Goal: Task Accomplishment & Management: Manage account settings

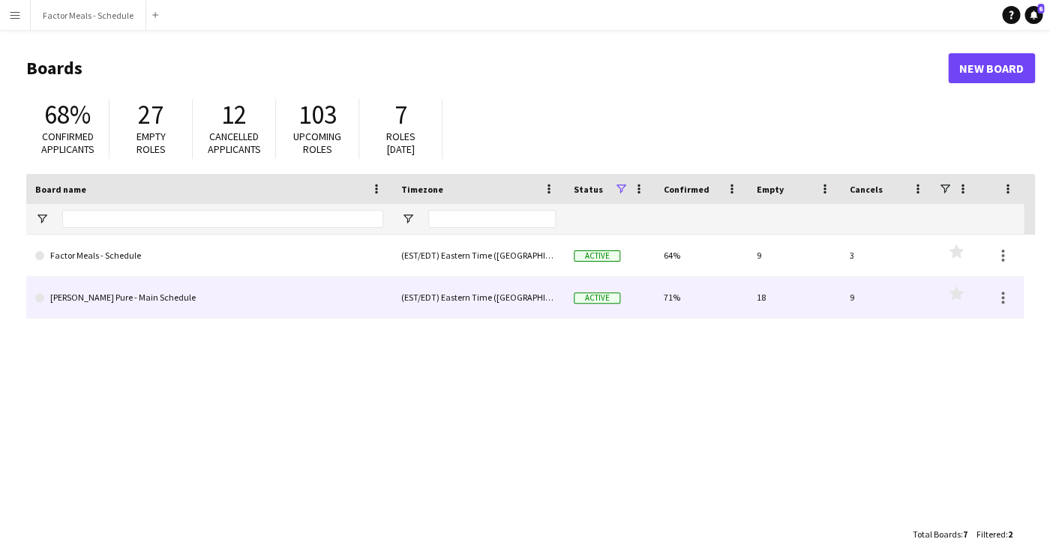
click at [145, 303] on link "[PERSON_NAME] Pure - Main Schedule" at bounding box center [209, 298] width 348 height 42
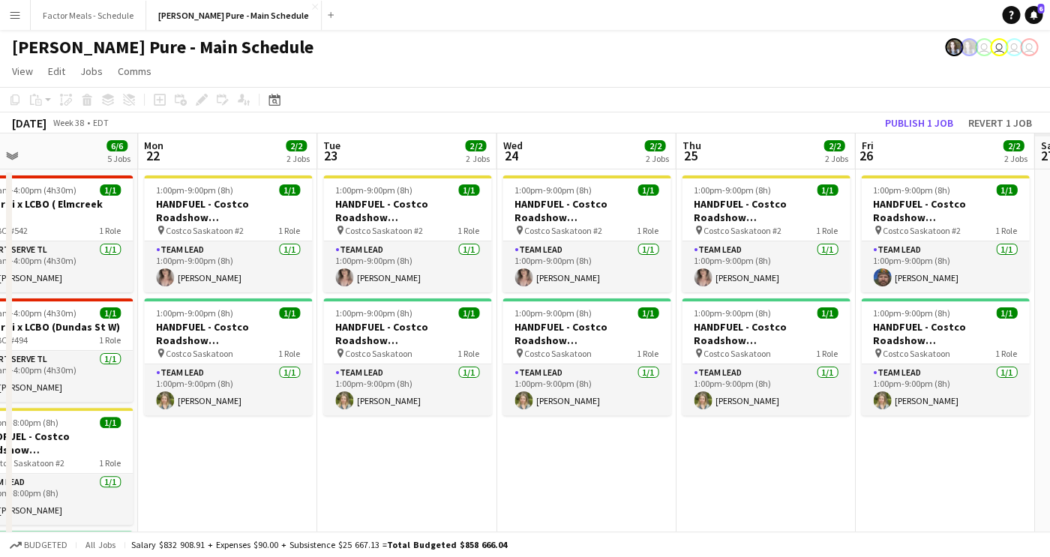
drag, startPoint x: 895, startPoint y: 393, endPoint x: 320, endPoint y: 428, distance: 576.1
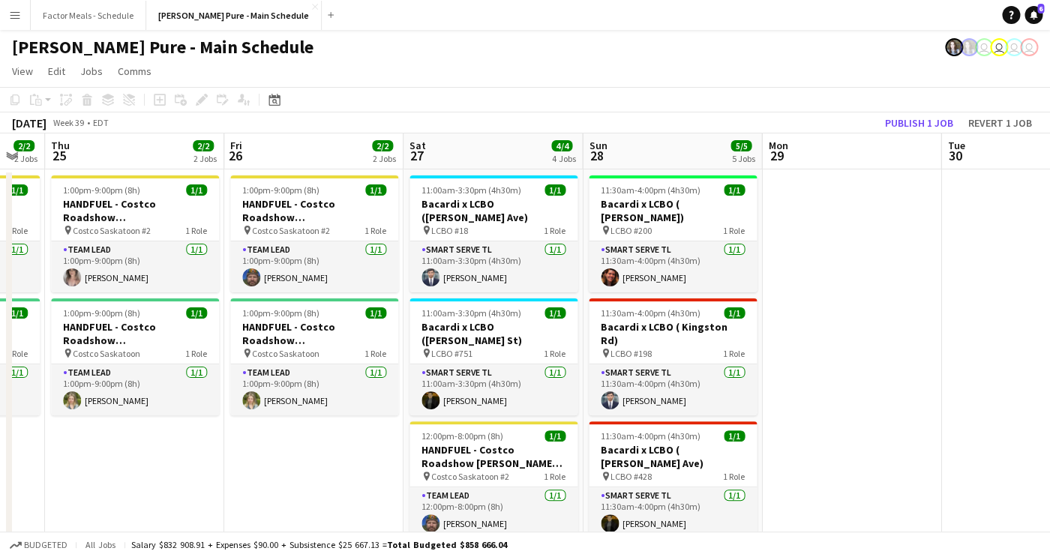
drag, startPoint x: 846, startPoint y: 420, endPoint x: 214, endPoint y: 427, distance: 632.0
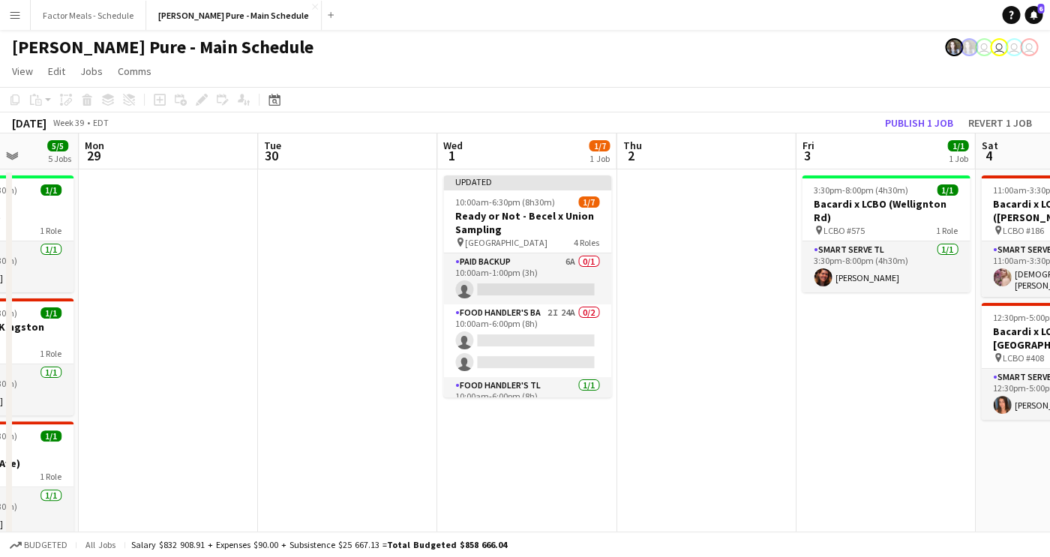
drag, startPoint x: 930, startPoint y: 394, endPoint x: 250, endPoint y: 397, distance: 680.0
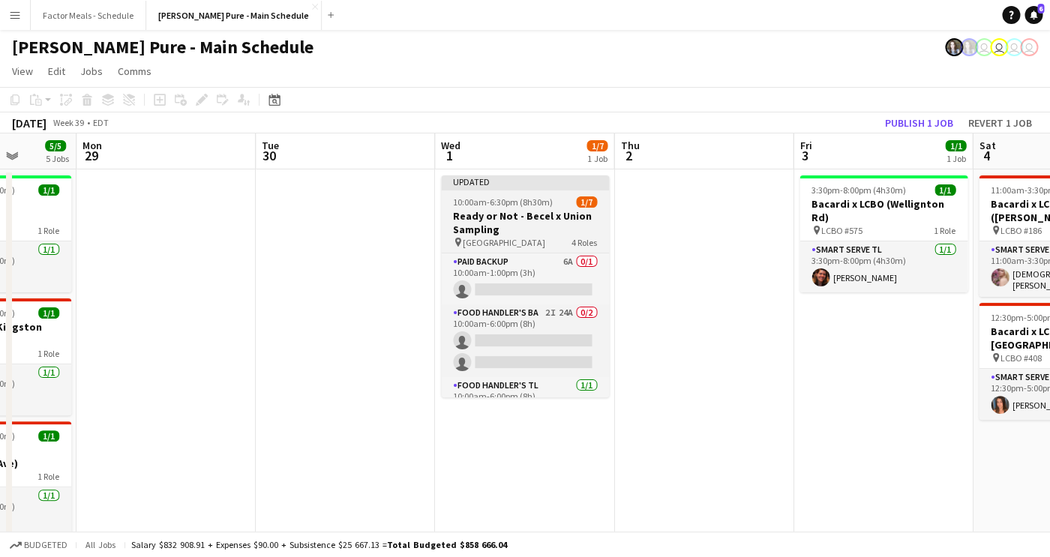
click at [460, 196] on app-job-card "Updated 10:00am-6:30pm (8h30m) 1/7 Ready or Not - Becel x Union Sampling pin Un…" at bounding box center [525, 286] width 168 height 222
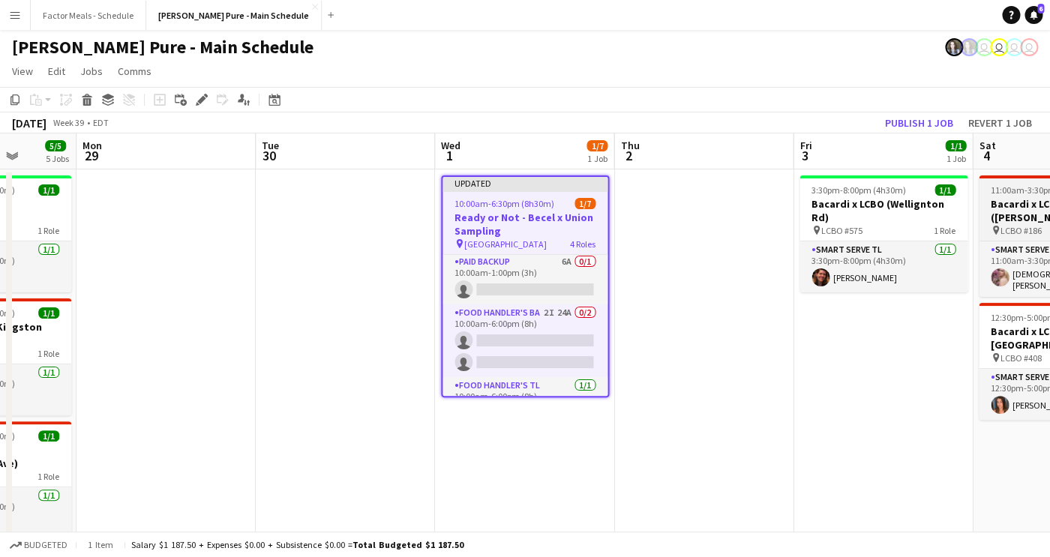
scroll to position [0, 0]
click at [482, 320] on app-card-role "Food Handler's BA 2I 24A 0/2 10:00am-6:00pm (8h) single-neutral-actions single-…" at bounding box center [524, 342] width 165 height 73
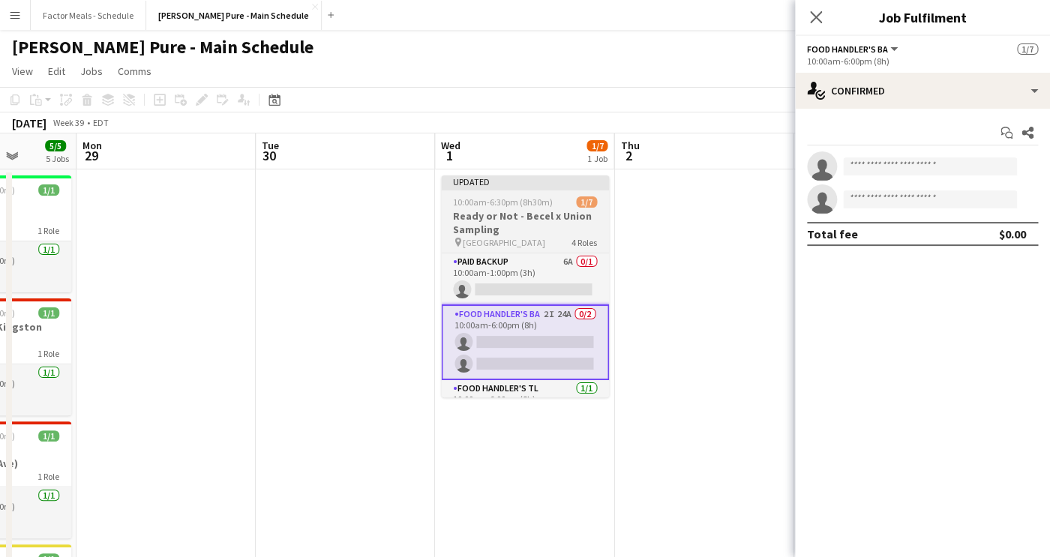
click at [532, 190] on div at bounding box center [525, 188] width 168 height 3
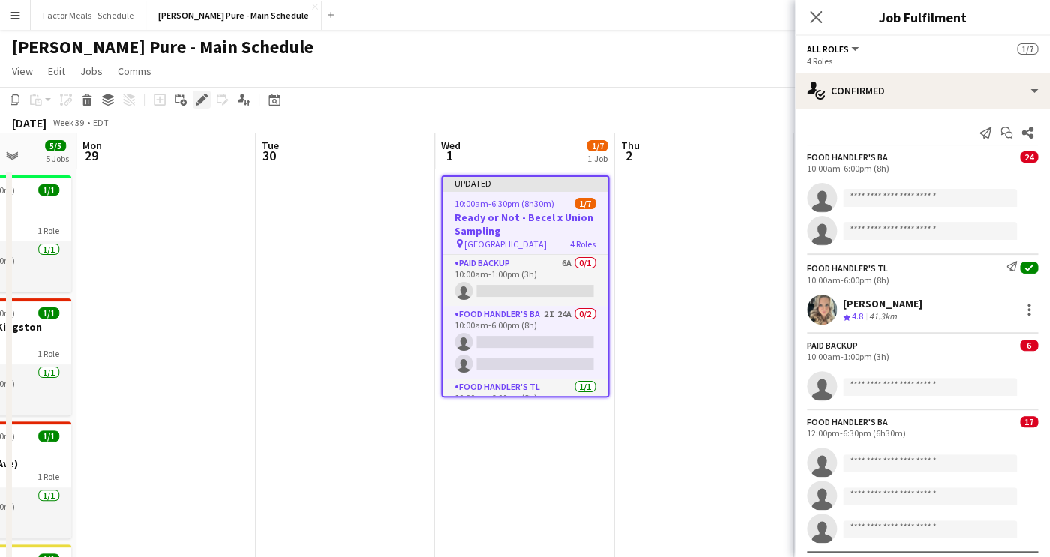
click at [205, 103] on icon "Edit" at bounding box center [202, 100] width 12 height 12
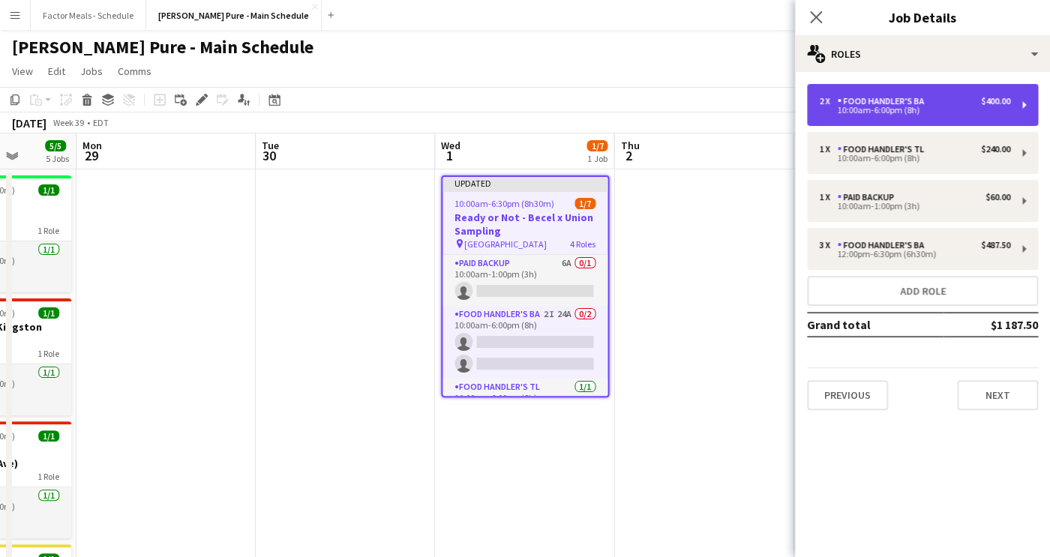
click at [890, 96] on div "Food Handler's BA" at bounding box center [883, 101] width 93 height 10
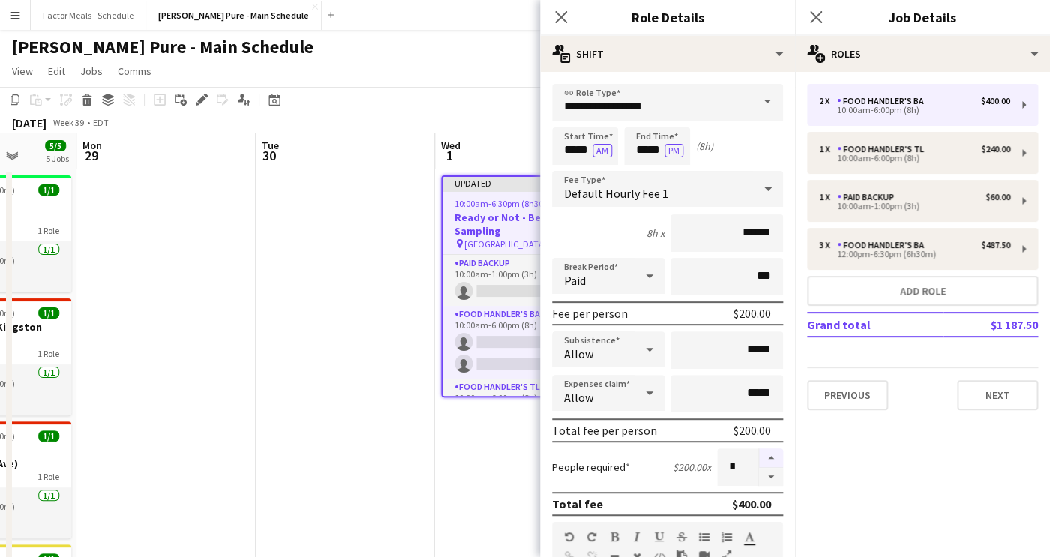
click at [767, 460] on button "button" at bounding box center [771, 457] width 24 height 19
click at [768, 460] on button "button" at bounding box center [771, 457] width 24 height 19
type input "*"
click at [564, 16] on icon "Close pop-in" at bounding box center [560, 17] width 14 height 14
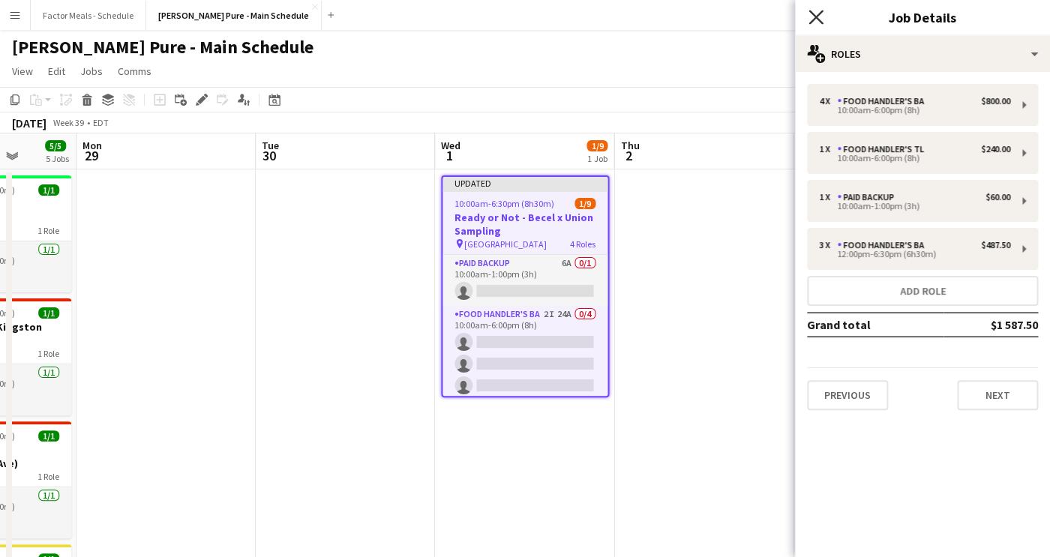
click at [820, 22] on icon at bounding box center [815, 17] width 14 height 14
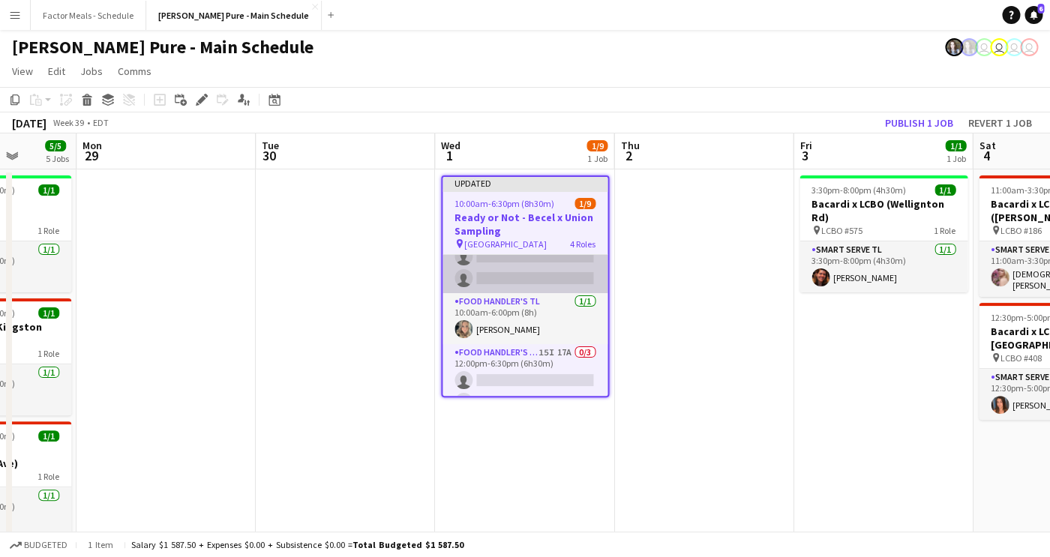
scroll to position [172, 0]
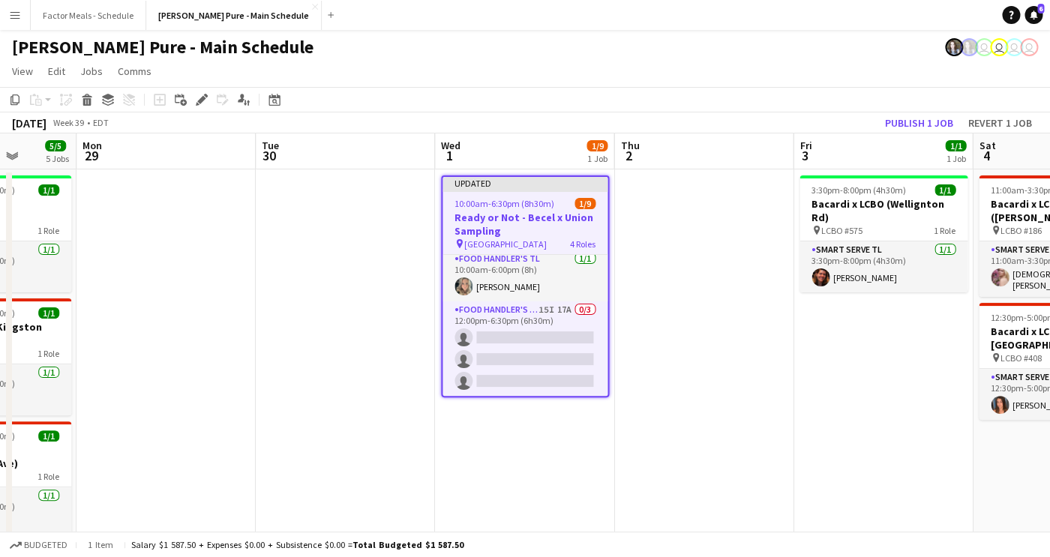
click at [481, 187] on div "Updated" at bounding box center [524, 183] width 165 height 12
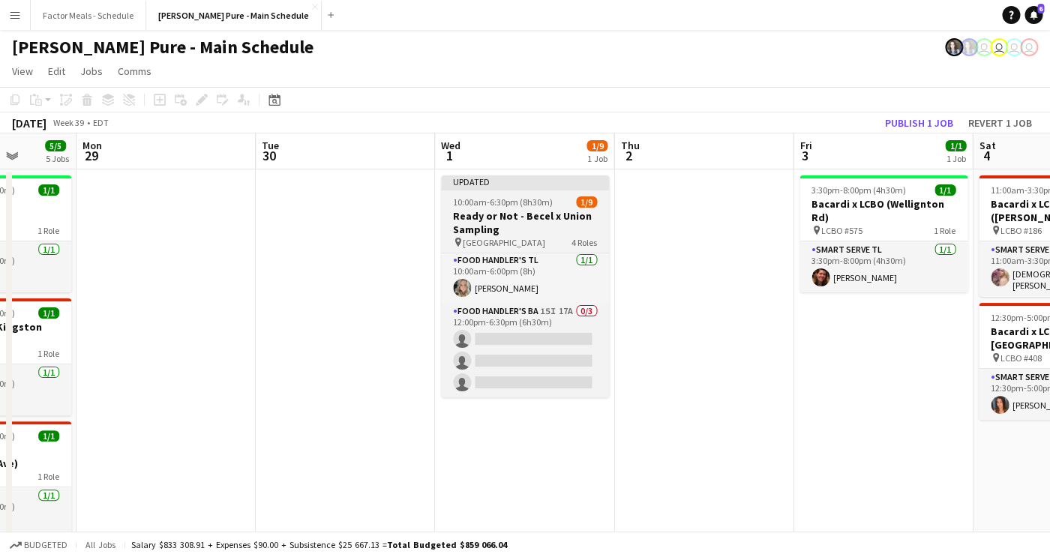
click at [505, 181] on div "Updated" at bounding box center [525, 181] width 168 height 12
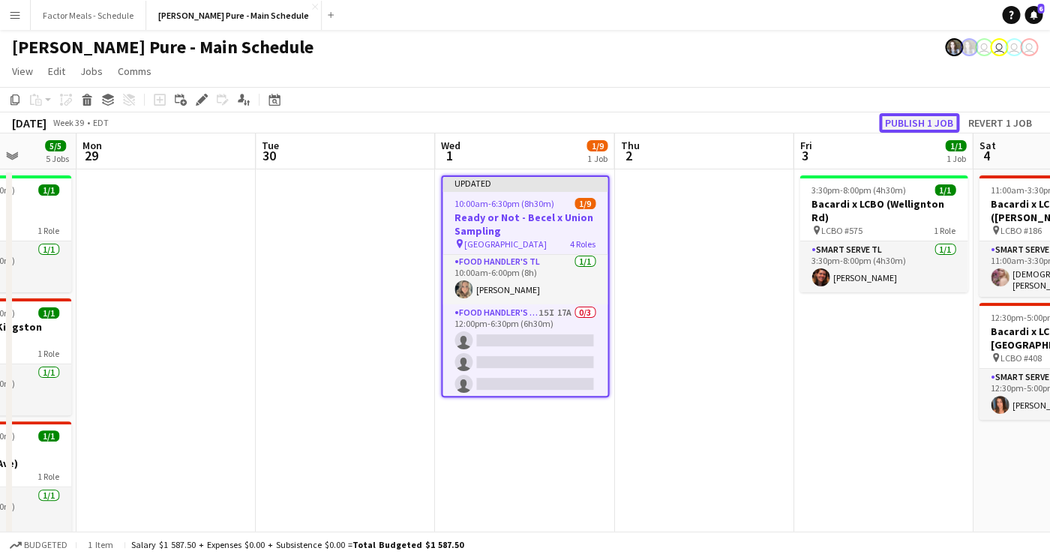
click at [891, 123] on button "Publish 1 job" at bounding box center [919, 122] width 80 height 19
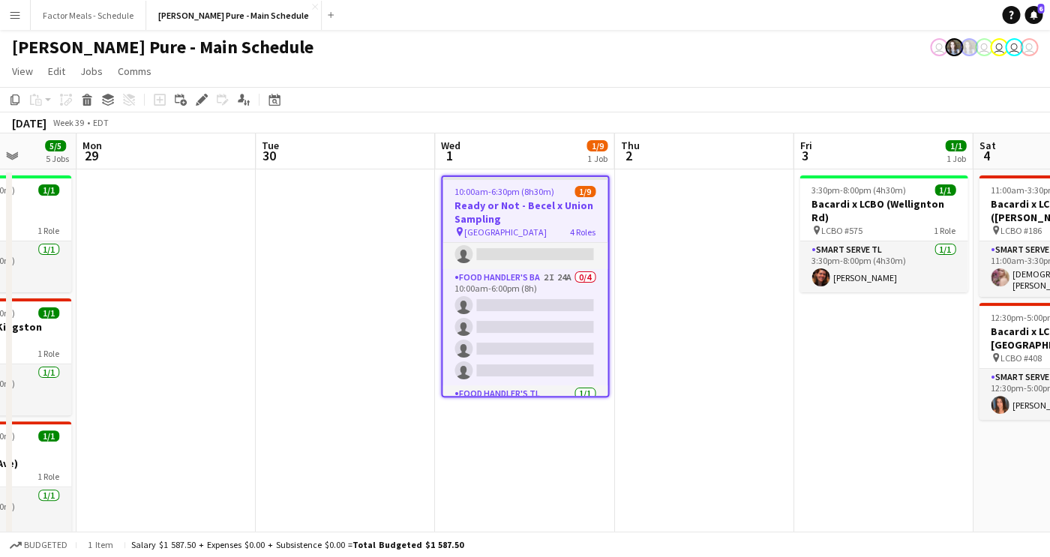
scroll to position [13, 0]
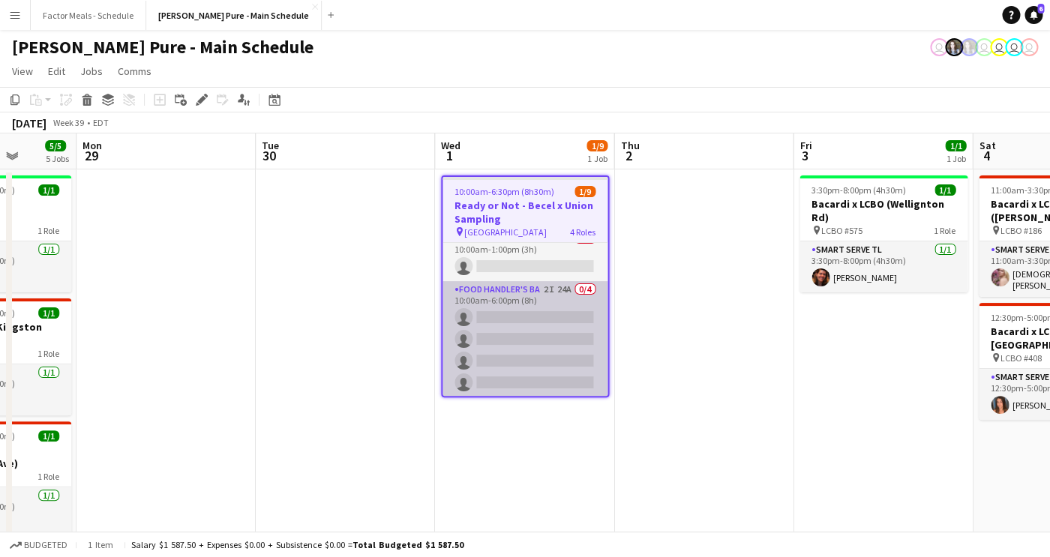
click at [505, 303] on app-card-role "Food Handler's BA 2I 24A 0/4 10:00am-6:00pm (8h) single-neutral-actions single-…" at bounding box center [524, 339] width 165 height 116
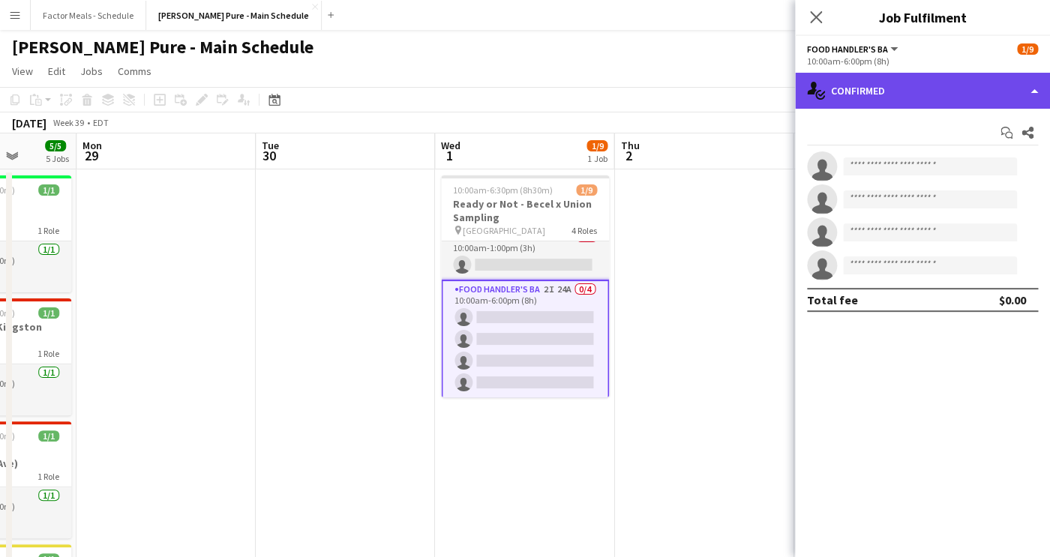
click at [926, 95] on div "single-neutral-actions-check-2 Confirmed" at bounding box center [922, 91] width 255 height 36
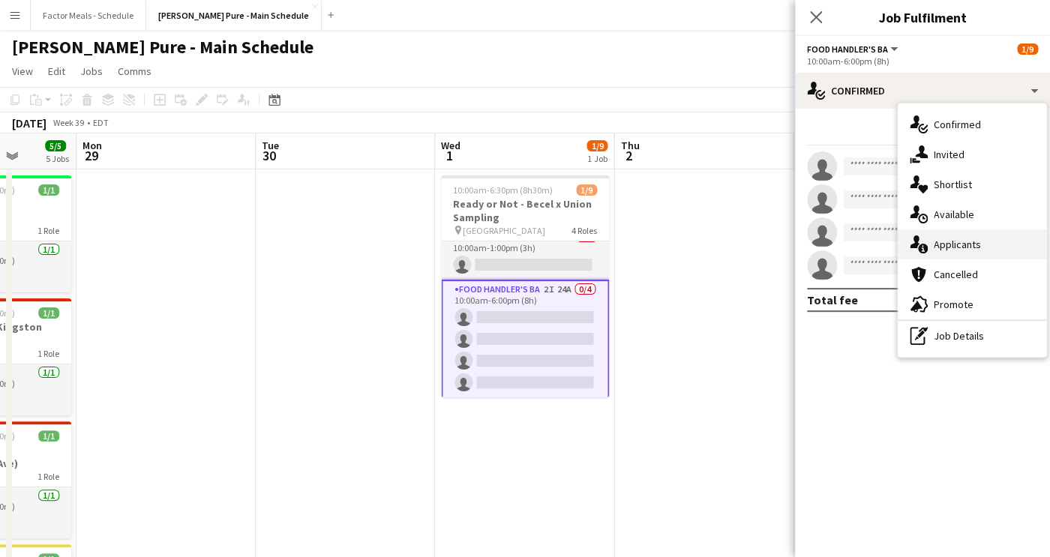
click at [960, 242] on span "Applicants" at bounding box center [956, 244] width 47 height 13
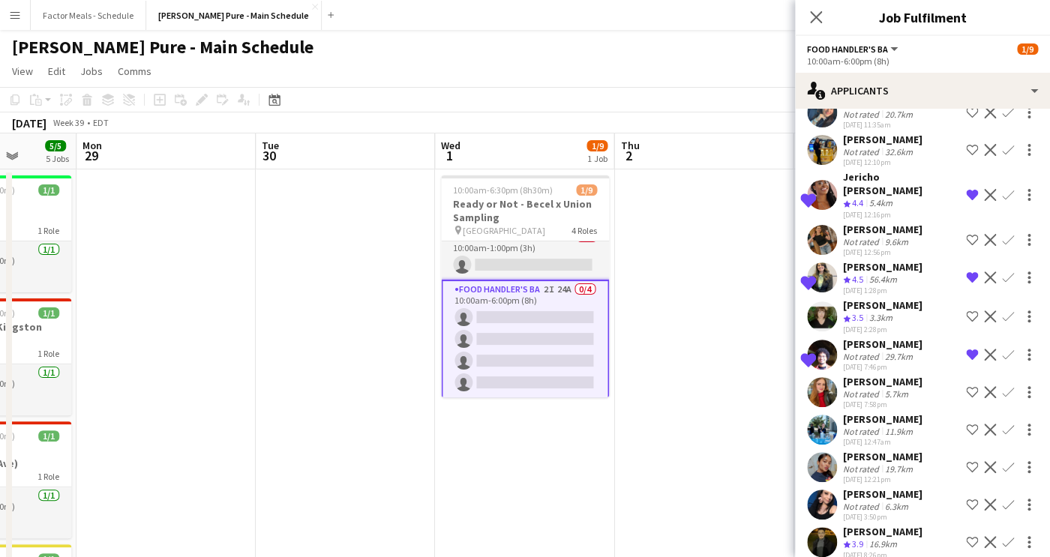
scroll to position [355, 0]
click at [1007, 188] on app-icon "Confirm" at bounding box center [1008, 194] width 12 height 12
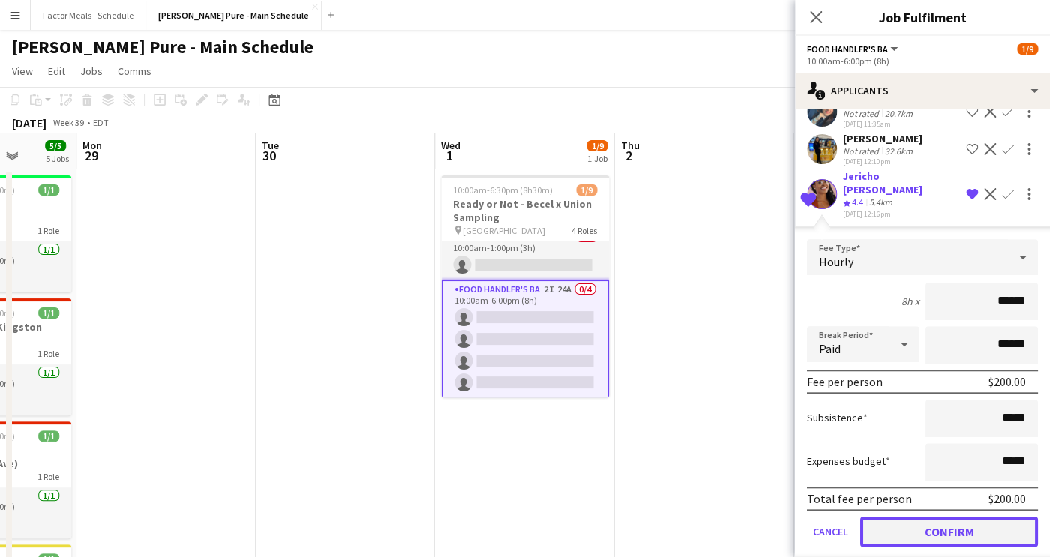
click at [923, 517] on button "Confirm" at bounding box center [949, 532] width 178 height 30
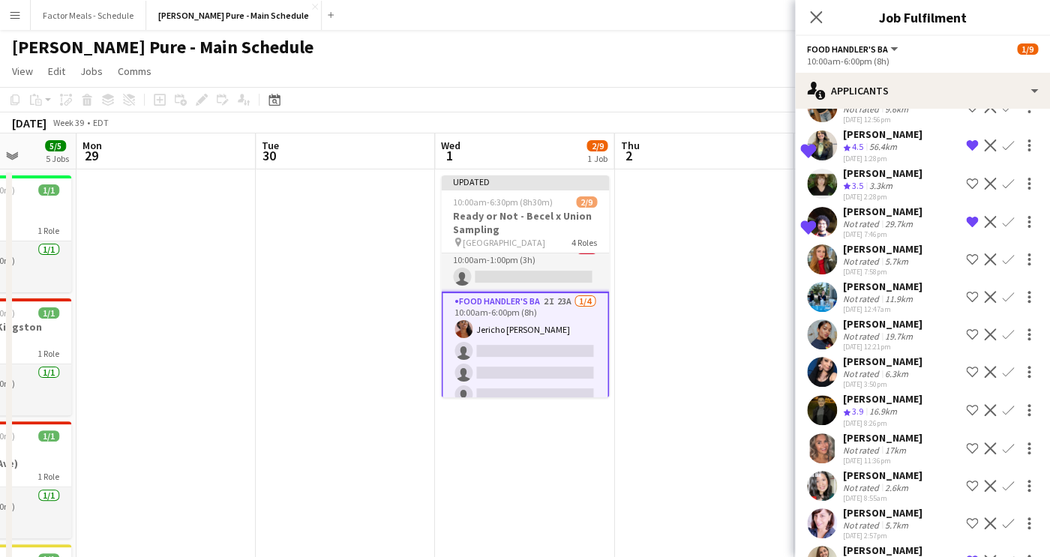
scroll to position [432, 0]
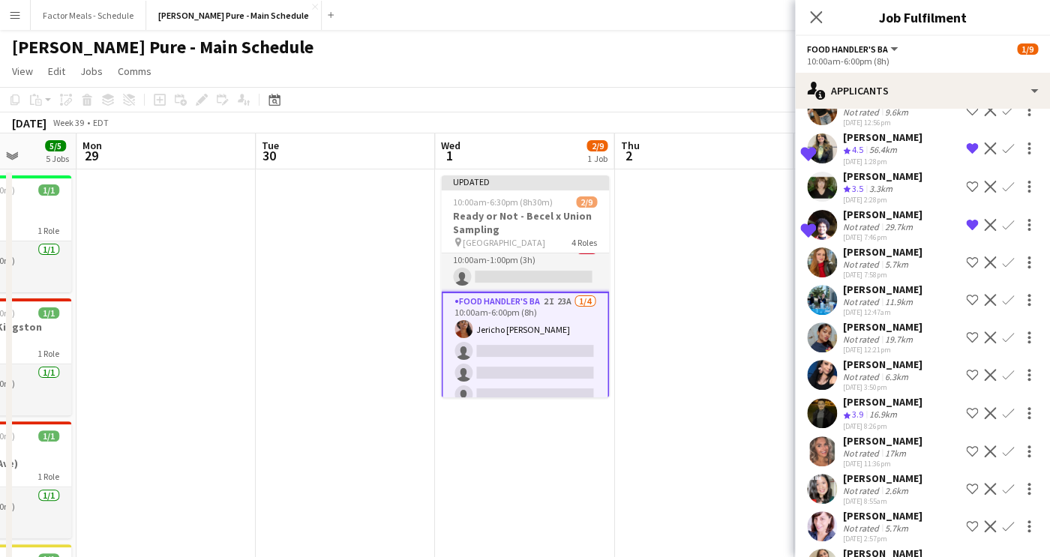
click at [1004, 219] on app-icon "Confirm" at bounding box center [1008, 225] width 12 height 12
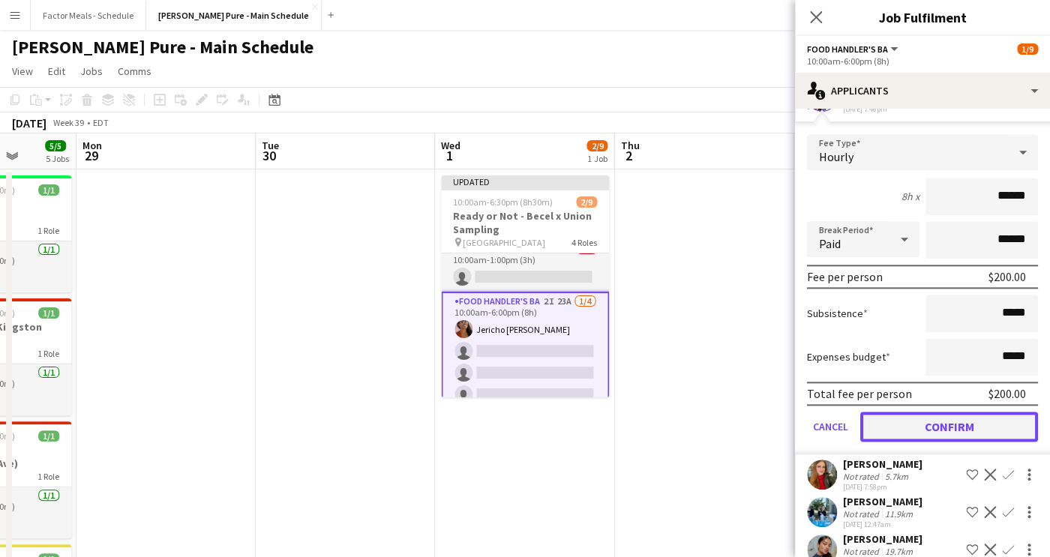
click at [913, 412] on button "Confirm" at bounding box center [949, 427] width 178 height 30
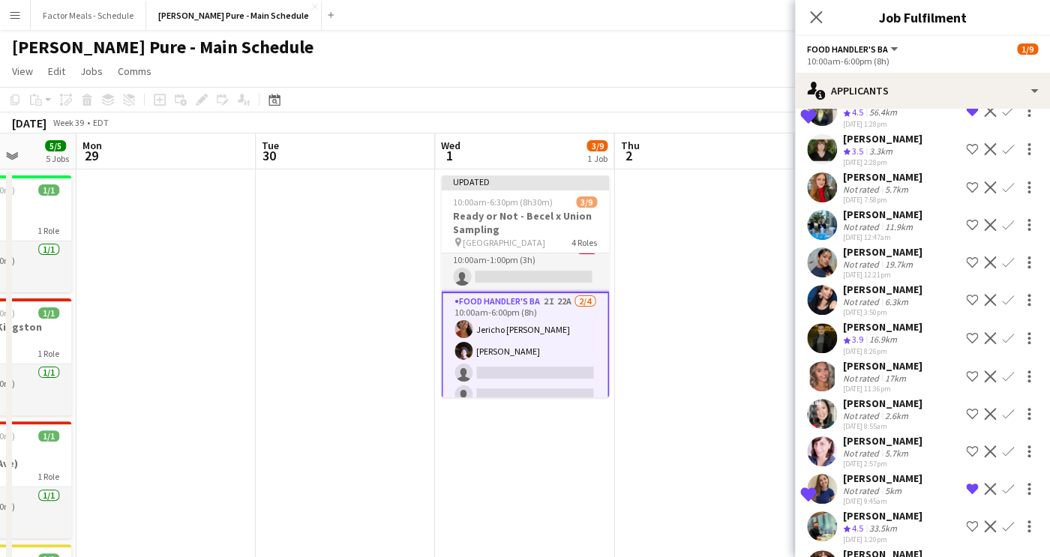
scroll to position [480, 0]
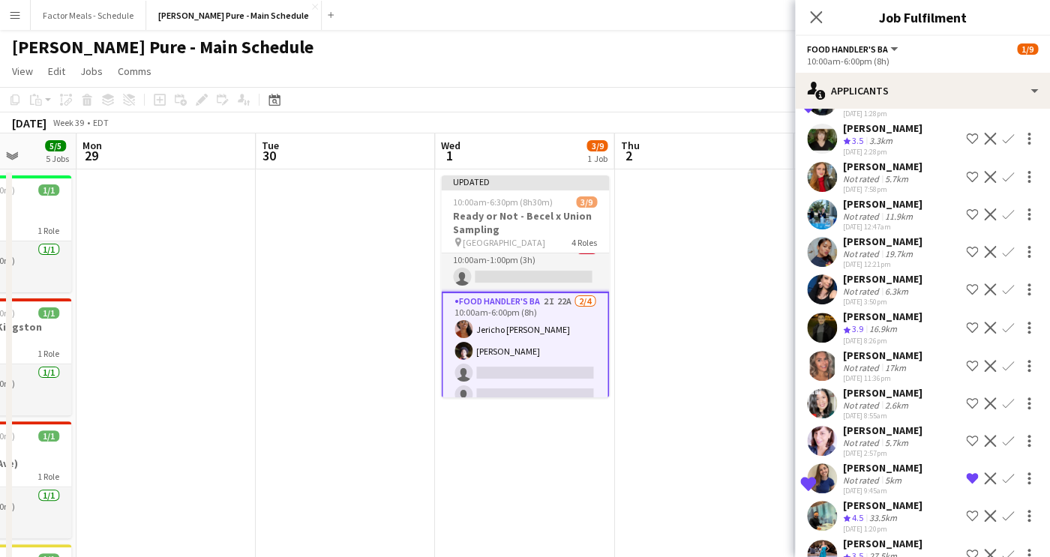
click at [1010, 469] on button "Confirm" at bounding box center [1008, 478] width 18 height 18
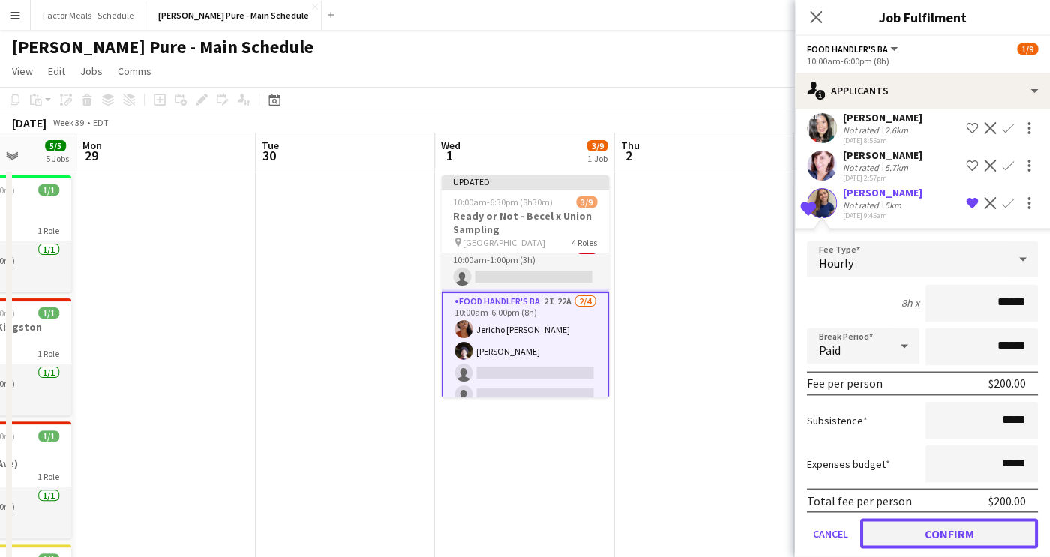
click at [918, 518] on button "Confirm" at bounding box center [949, 533] width 178 height 30
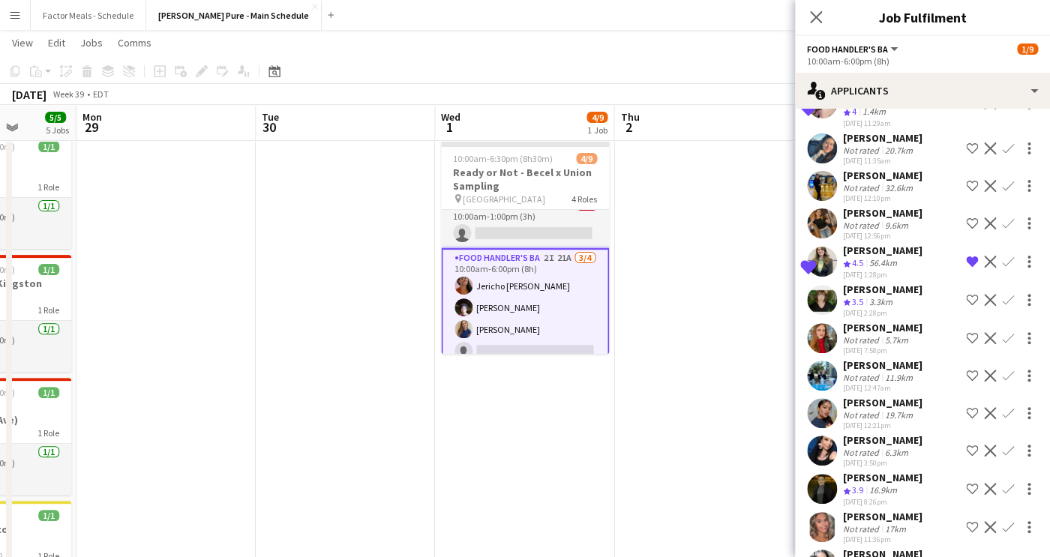
scroll to position [316, 0]
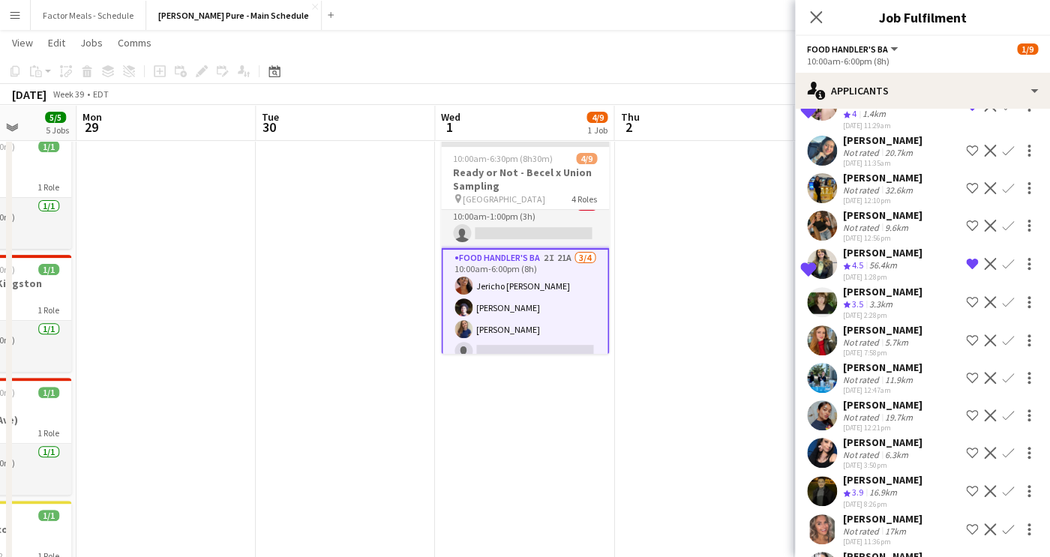
click at [1005, 258] on app-icon "Confirm" at bounding box center [1008, 264] width 12 height 12
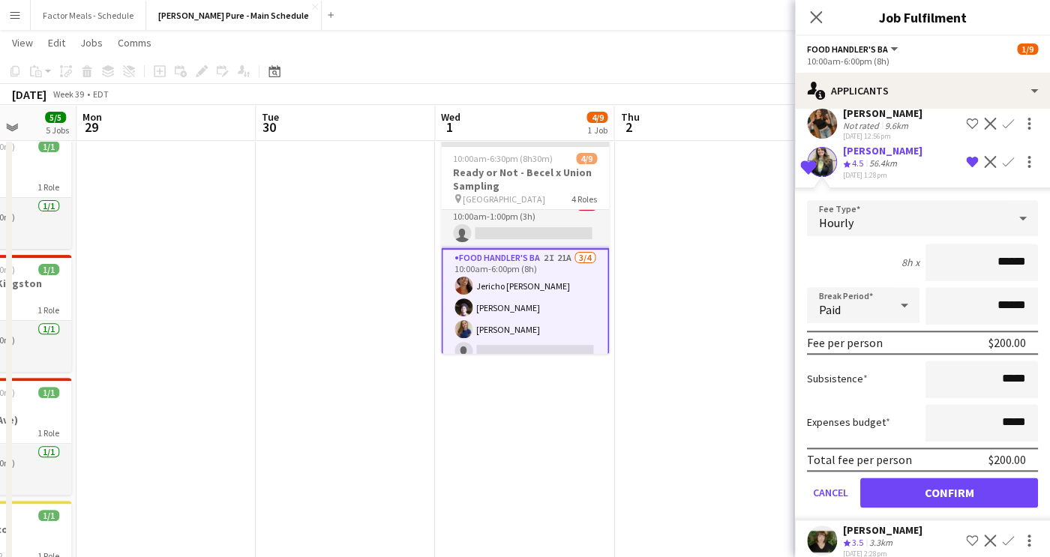
scroll to position [563, 0]
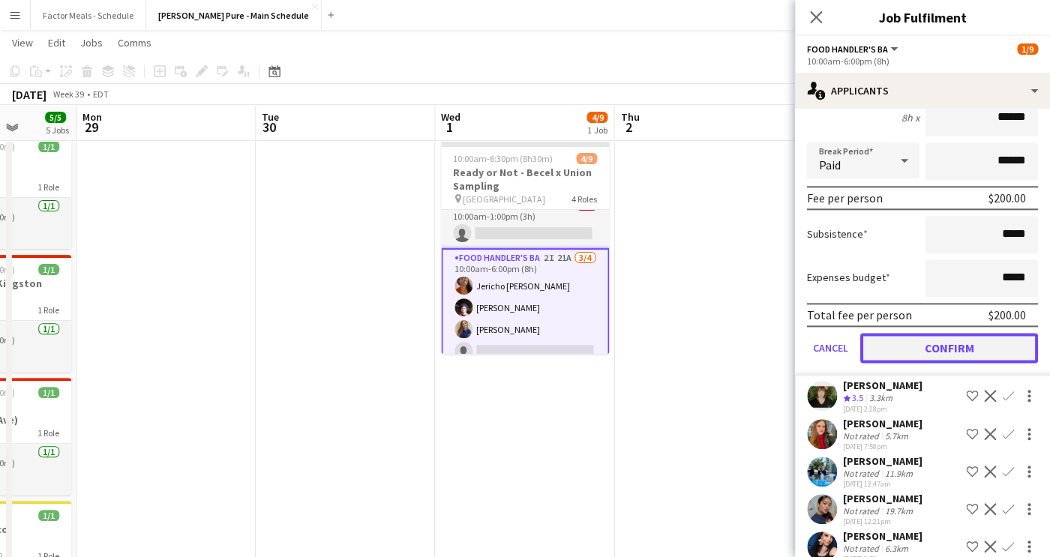
click at [897, 333] on button "Confirm" at bounding box center [949, 348] width 178 height 30
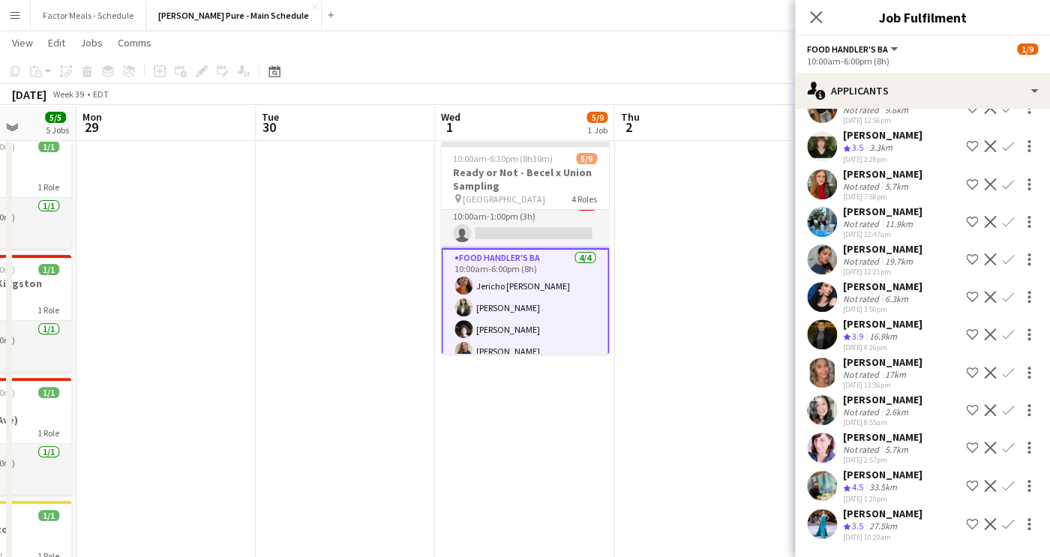
scroll to position [182, 0]
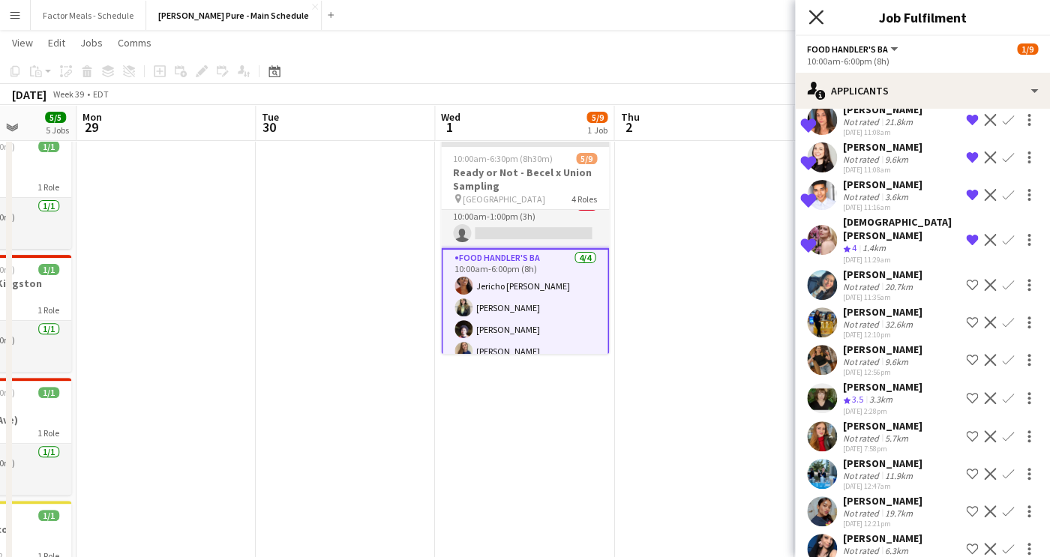
click at [817, 18] on icon at bounding box center [815, 17] width 14 height 14
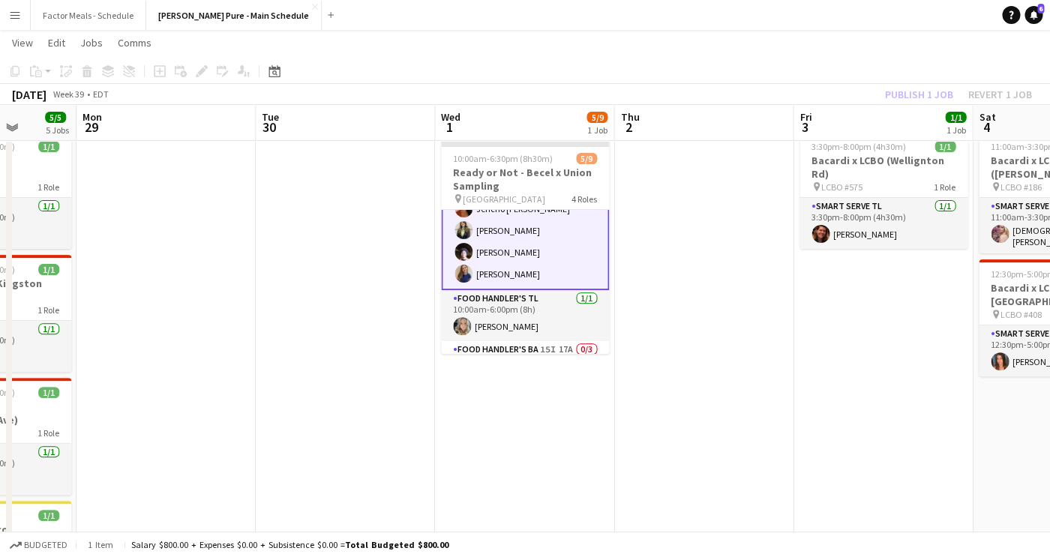
scroll to position [172, 0]
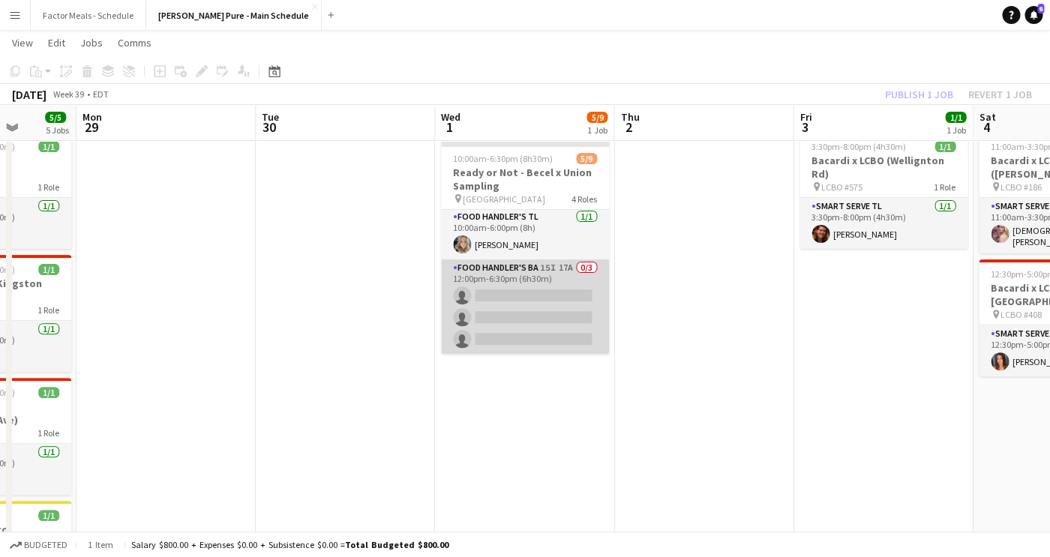
click at [528, 284] on app-card-role "Food Handler's BA 15I 17A 0/3 12:00pm-6:30pm (6h30m) single-neutral-actions sin…" at bounding box center [525, 306] width 168 height 94
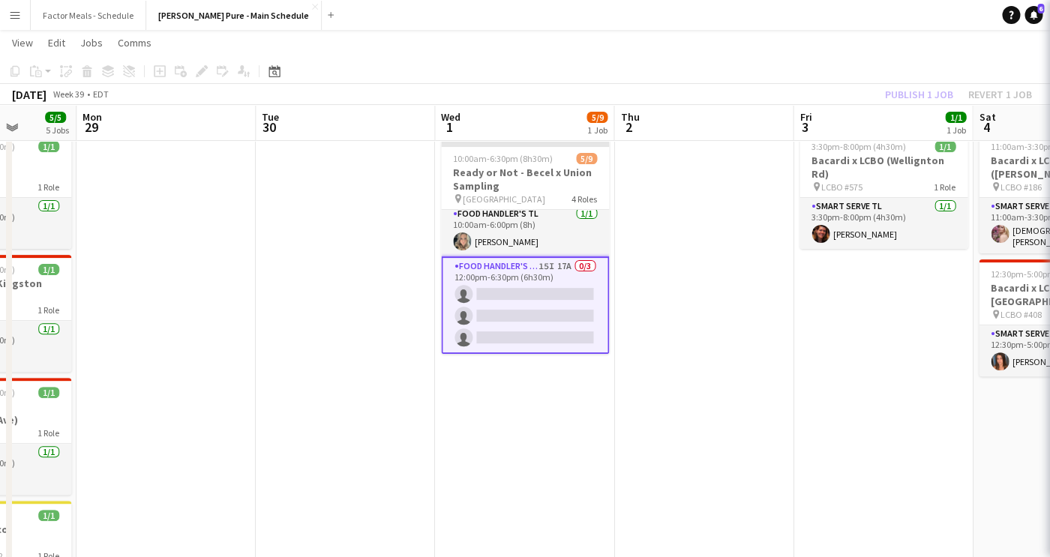
scroll to position [169, 0]
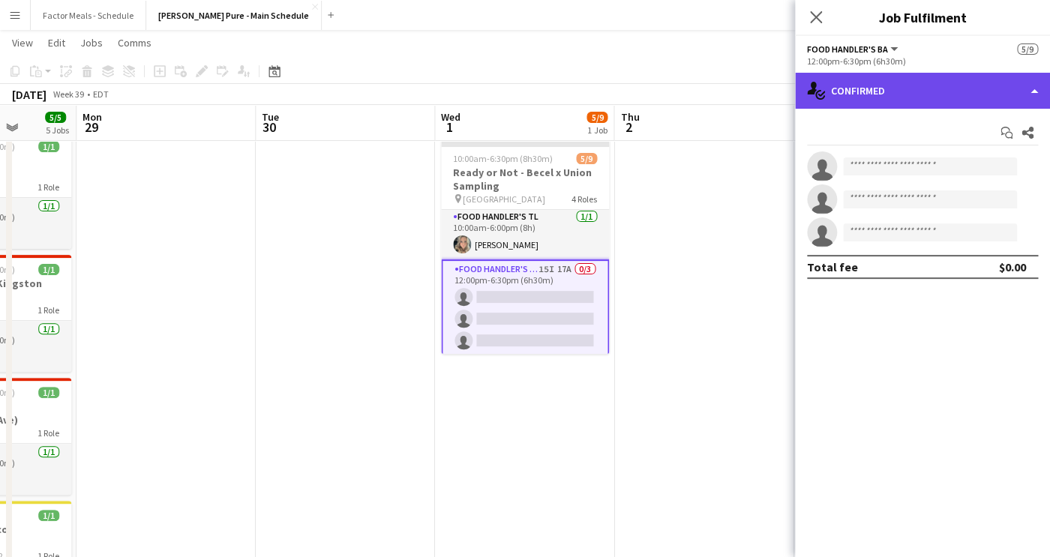
click at [930, 97] on div "single-neutral-actions-check-2 Confirmed" at bounding box center [922, 91] width 255 height 36
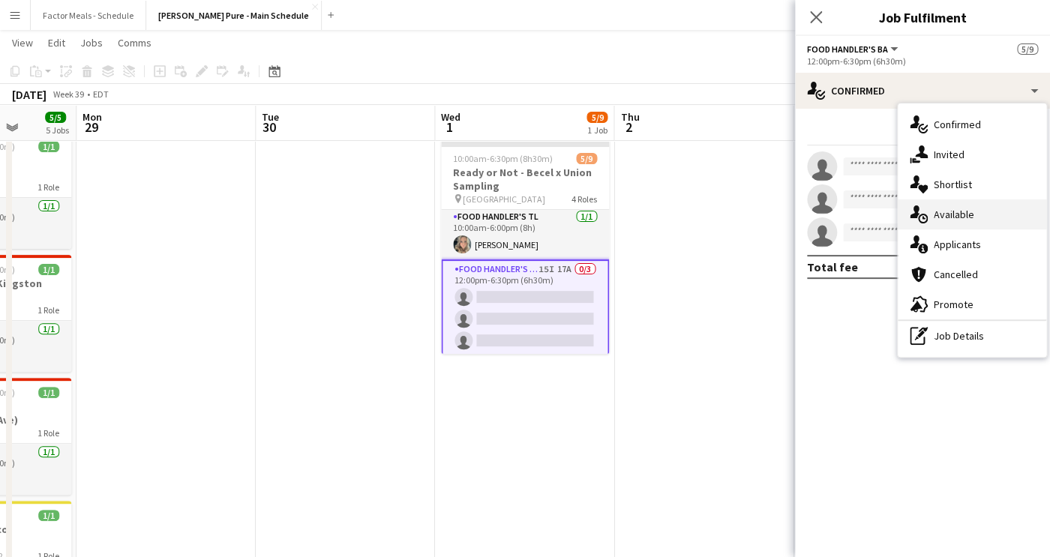
click at [966, 222] on div "single-neutral-actions-upload Available" at bounding box center [971, 214] width 148 height 30
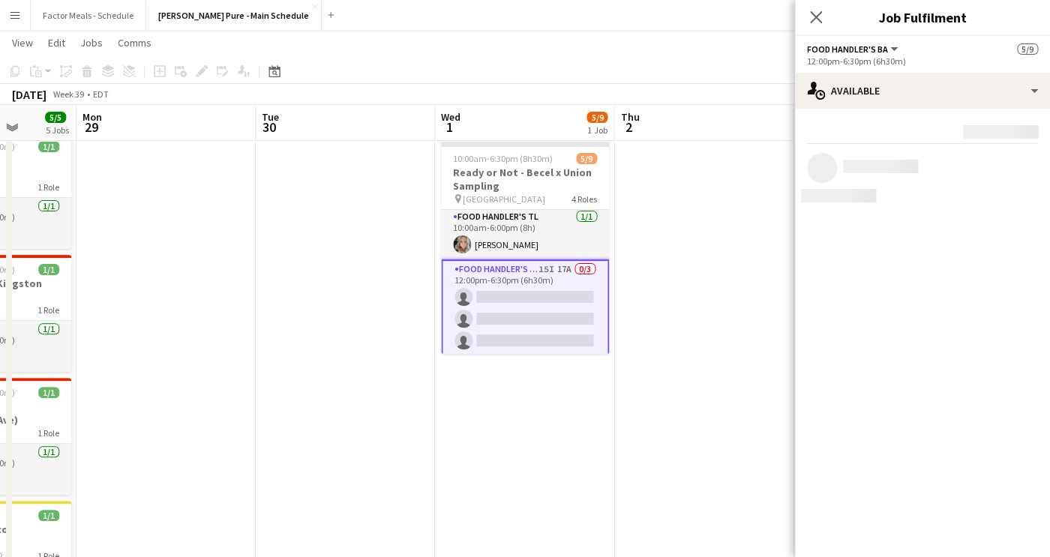
click at [966, 222] on mat-expansion-panel "users Available Rating: 0 - 5 0 5 Distance: 1km - 1001km+ 1001km+ To use matche…" at bounding box center [922, 333] width 255 height 448
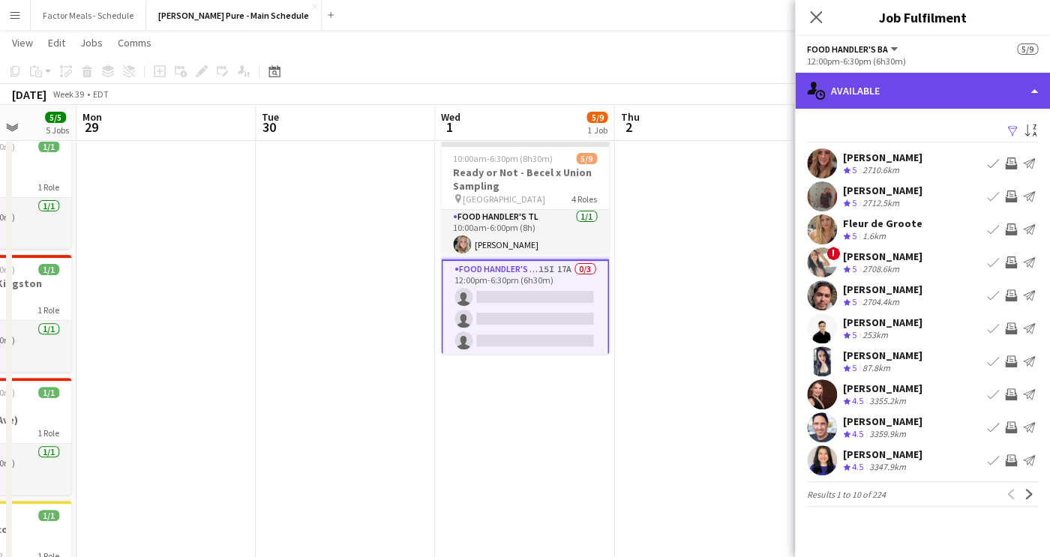
click at [873, 94] on div "single-neutral-actions-upload Available" at bounding box center [922, 91] width 255 height 36
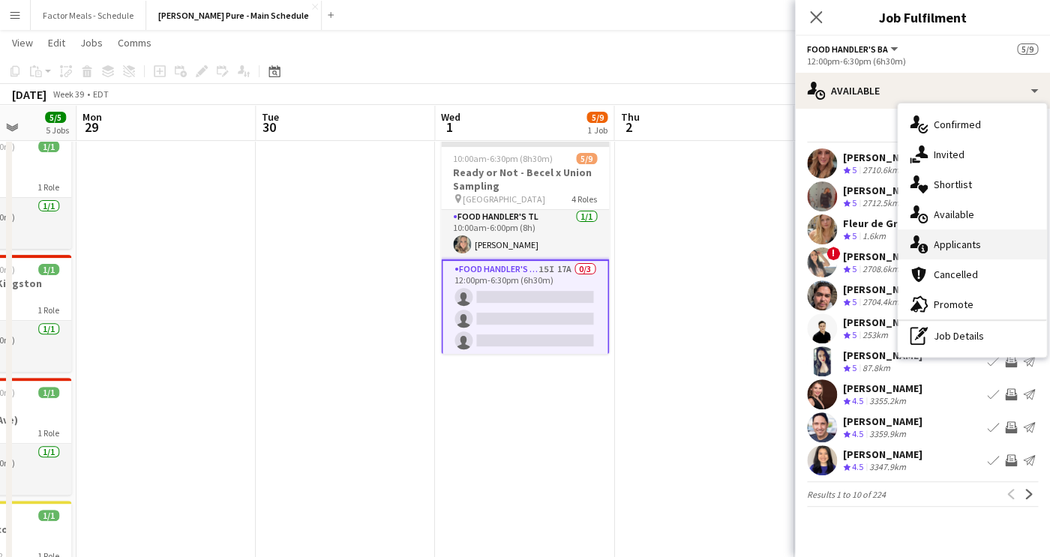
click at [957, 253] on div "single-neutral-actions-information Applicants" at bounding box center [971, 244] width 148 height 30
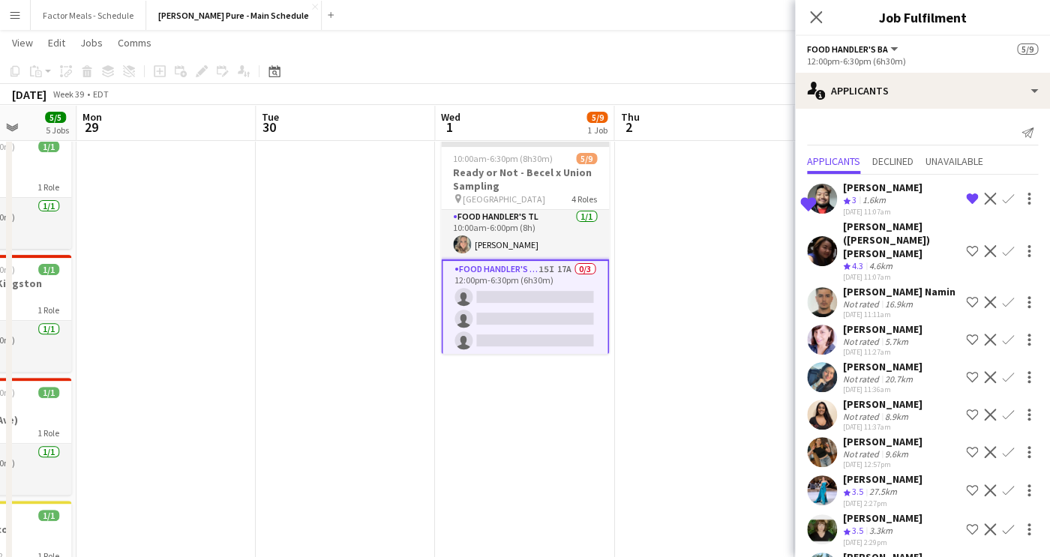
click at [1005, 200] on app-icon "Confirm" at bounding box center [1008, 199] width 12 height 12
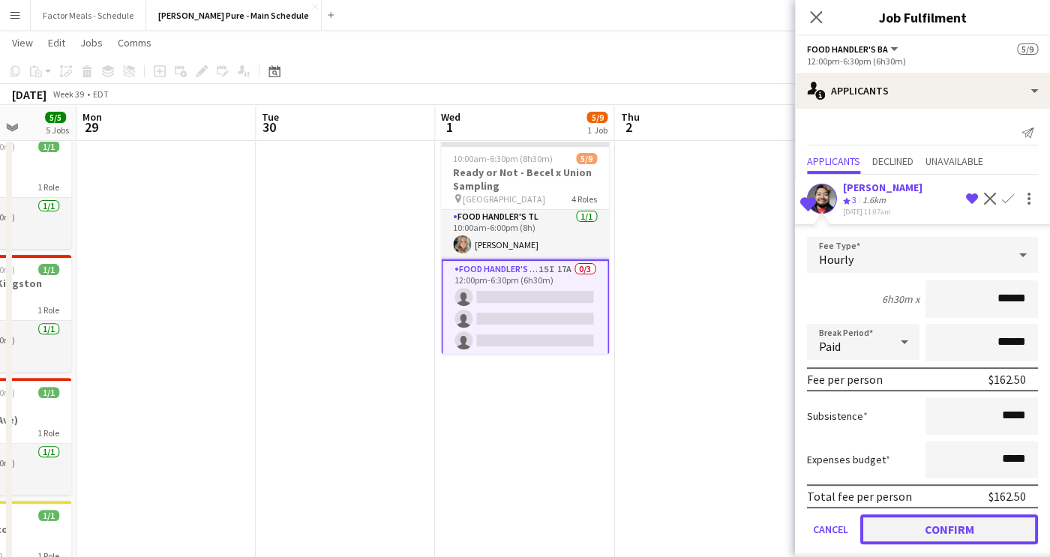
click at [921, 533] on button "Confirm" at bounding box center [949, 529] width 178 height 30
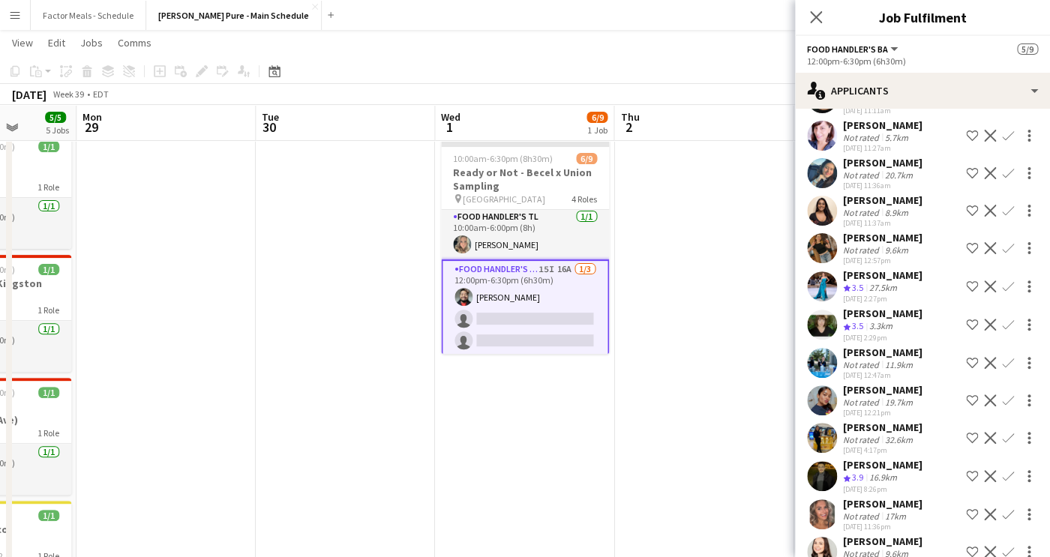
scroll to position [178, 0]
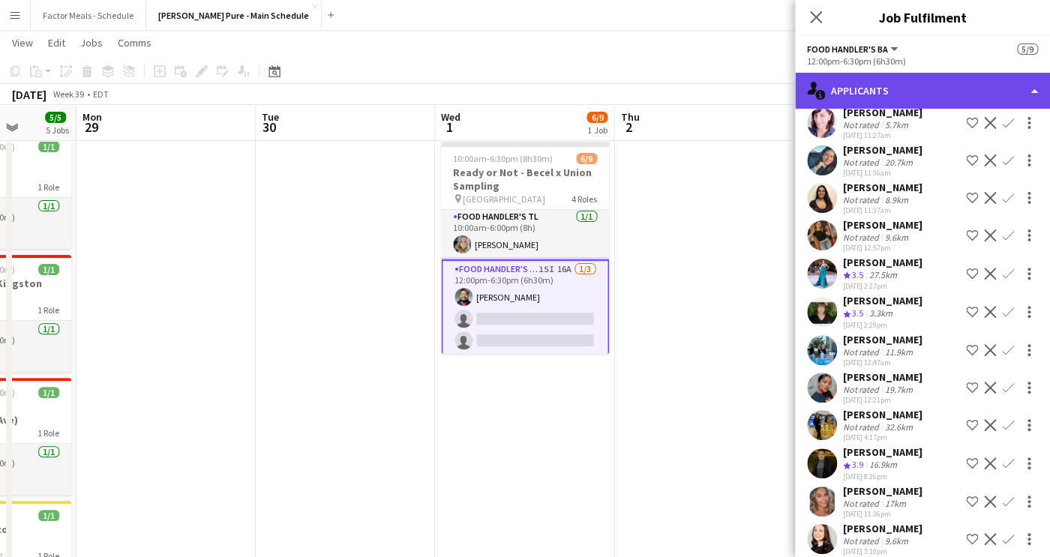
click at [867, 94] on div "single-neutral-actions-information Applicants" at bounding box center [922, 91] width 255 height 36
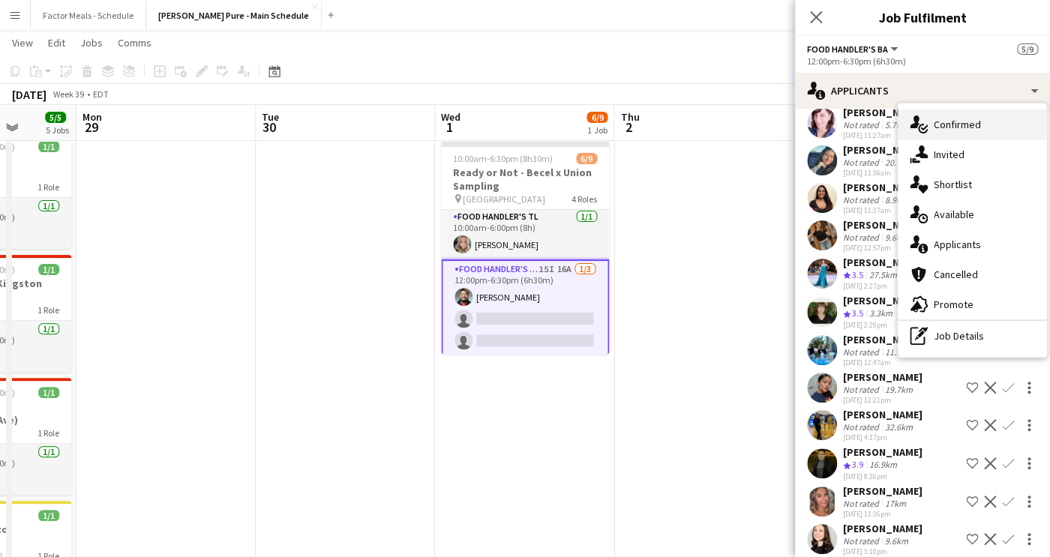
click at [948, 133] on div "single-neutral-actions-check-2 Confirmed" at bounding box center [971, 124] width 148 height 30
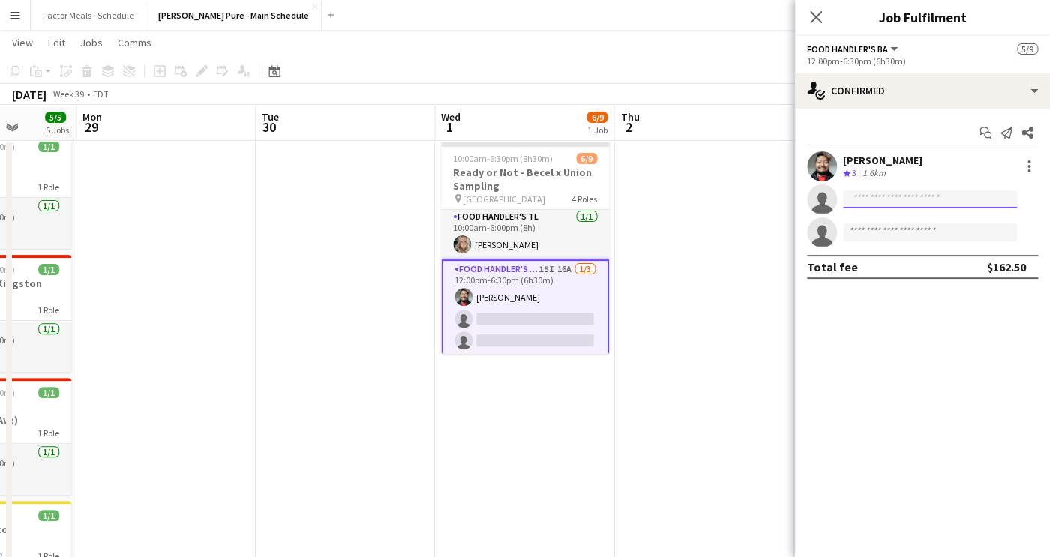
click at [867, 199] on input at bounding box center [930, 199] width 174 height 18
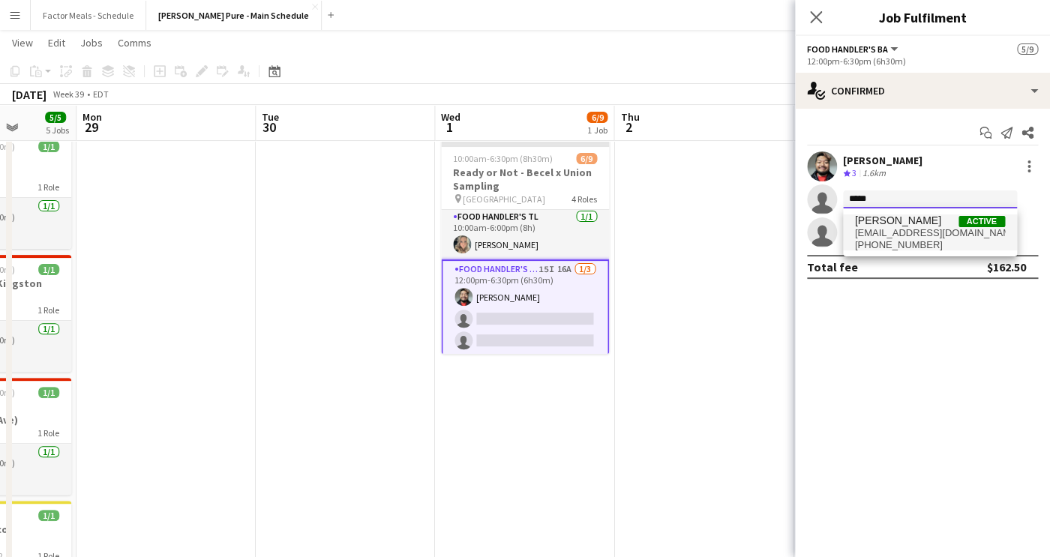
type input "*****"
click at [887, 247] on span "[PHONE_NUMBER]" at bounding box center [930, 245] width 150 height 12
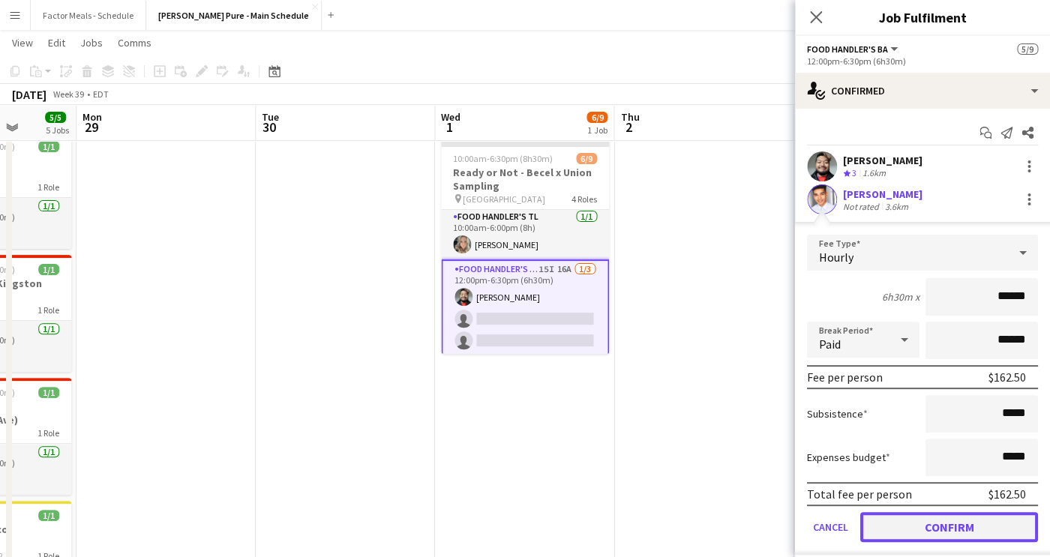
click at [936, 534] on button "Confirm" at bounding box center [949, 527] width 178 height 30
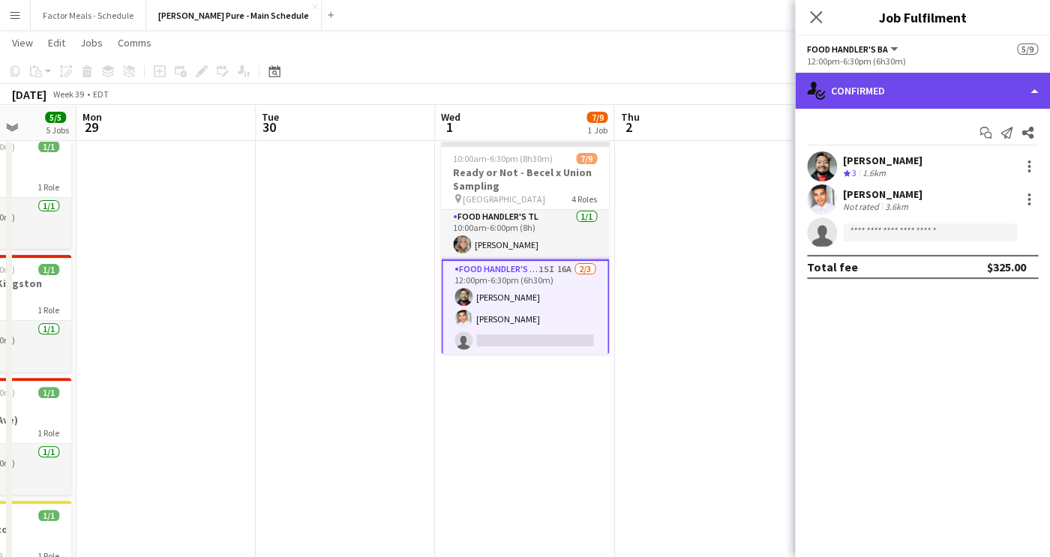
click at [858, 95] on div "single-neutral-actions-check-2 Confirmed" at bounding box center [922, 91] width 255 height 36
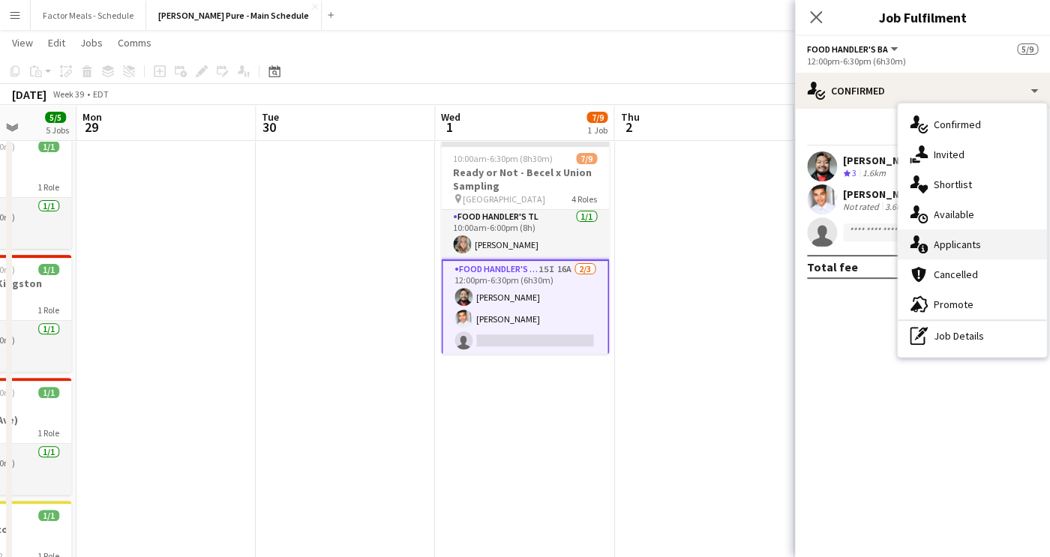
click at [957, 239] on span "Applicants" at bounding box center [956, 244] width 47 height 13
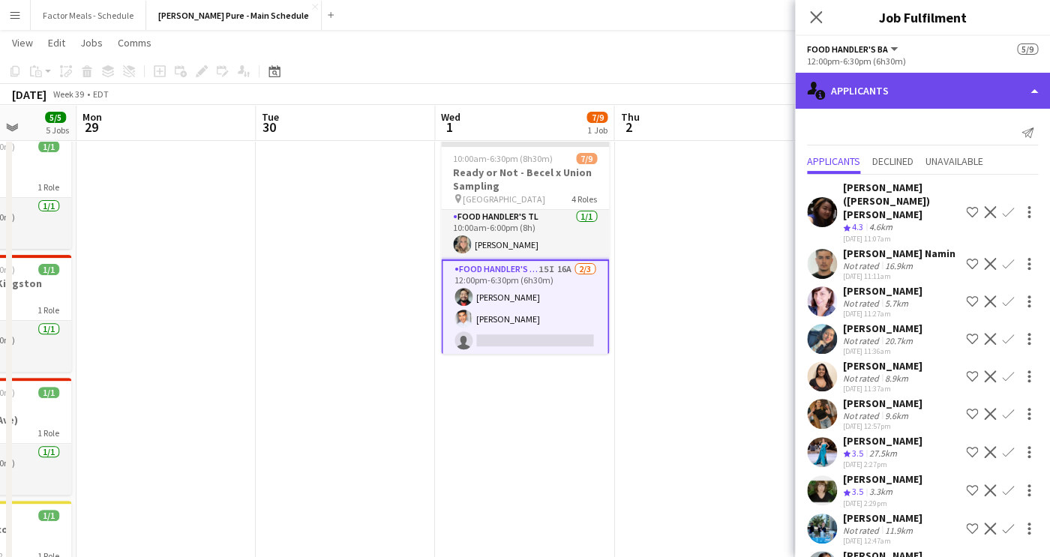
click at [852, 86] on div "single-neutral-actions-information Applicants" at bounding box center [922, 91] width 255 height 36
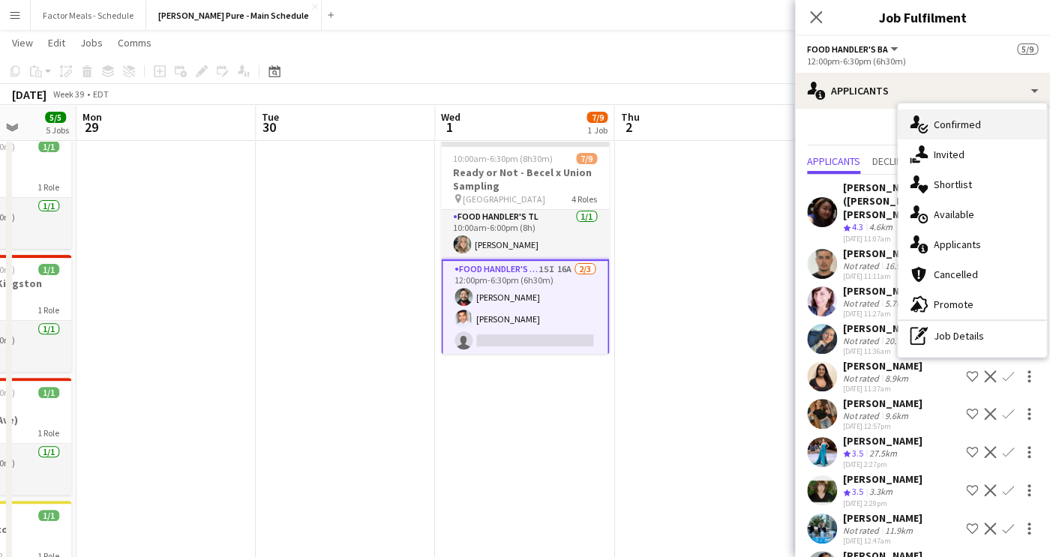
click at [926, 131] on icon at bounding box center [923, 129] width 10 height 10
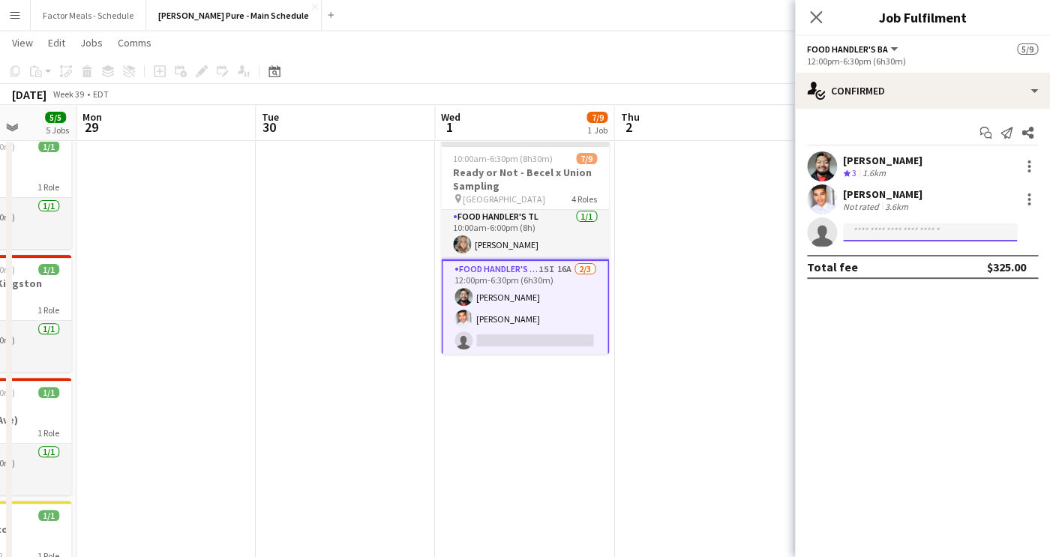
click at [858, 236] on input at bounding box center [930, 232] width 174 height 18
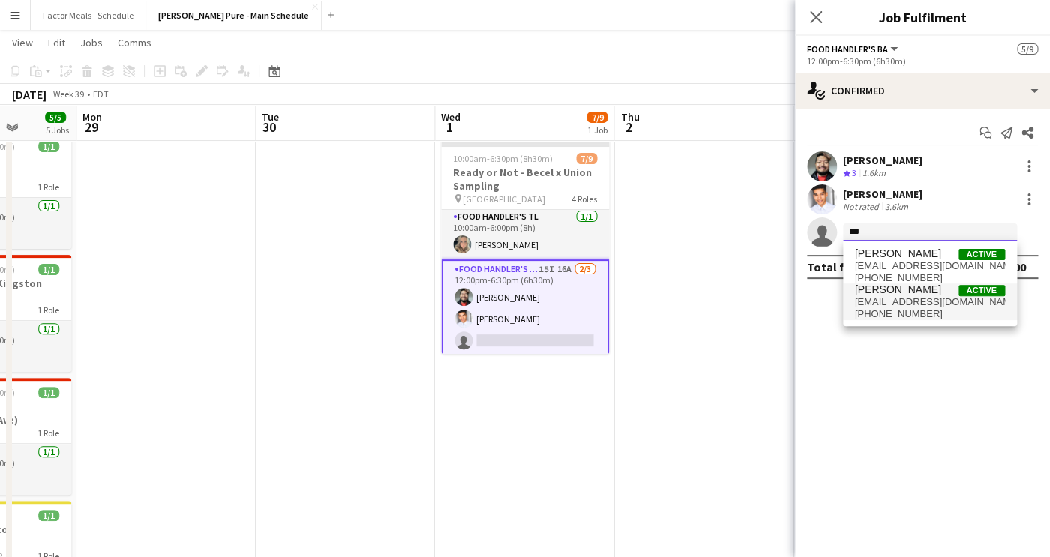
type input "***"
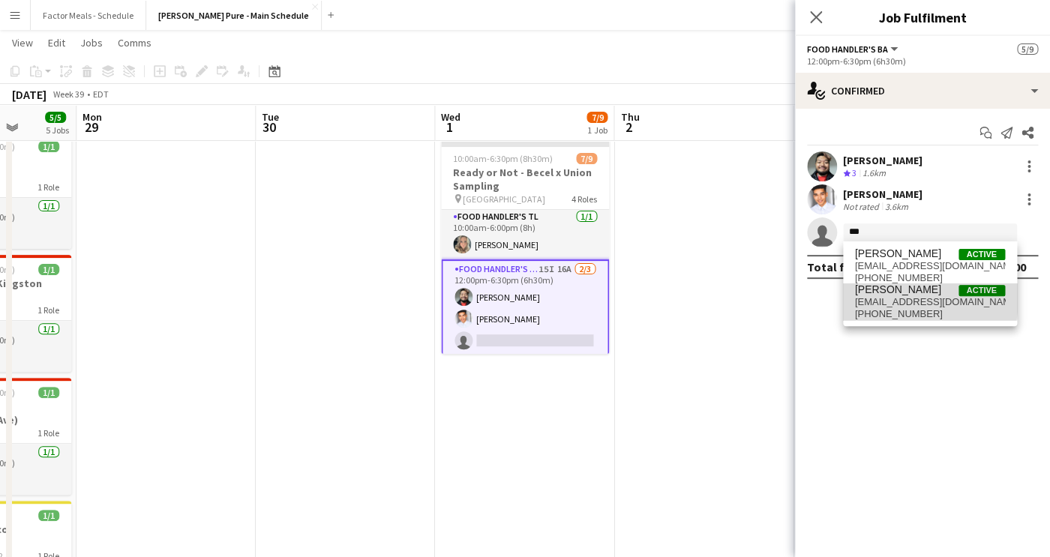
click at [870, 296] on span "[PERSON_NAME] Active [EMAIL_ADDRESS][DOMAIN_NAME] [PHONE_NUMBER]" at bounding box center [930, 301] width 150 height 36
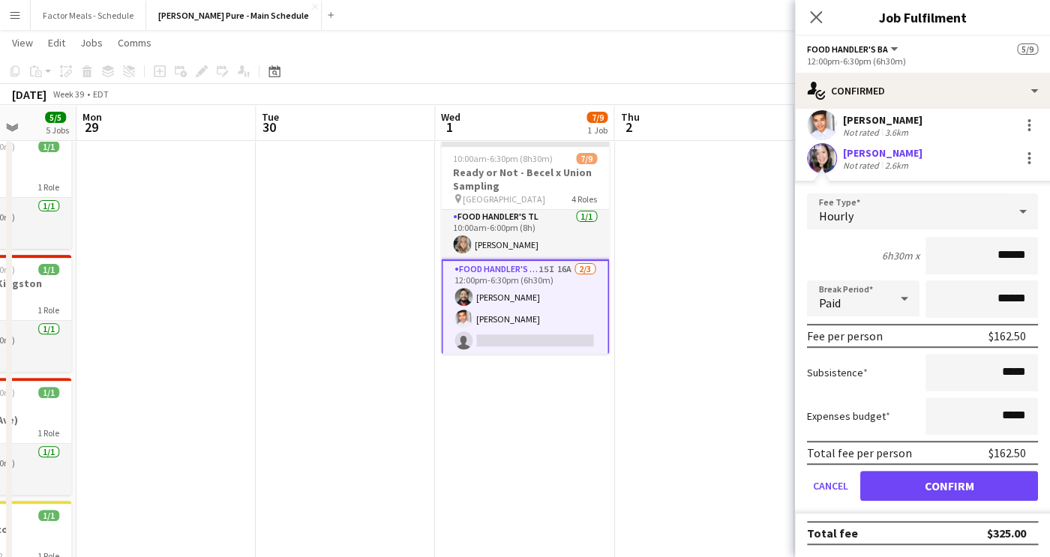
scroll to position [76, 0]
click at [915, 484] on button "Confirm" at bounding box center [949, 486] width 178 height 30
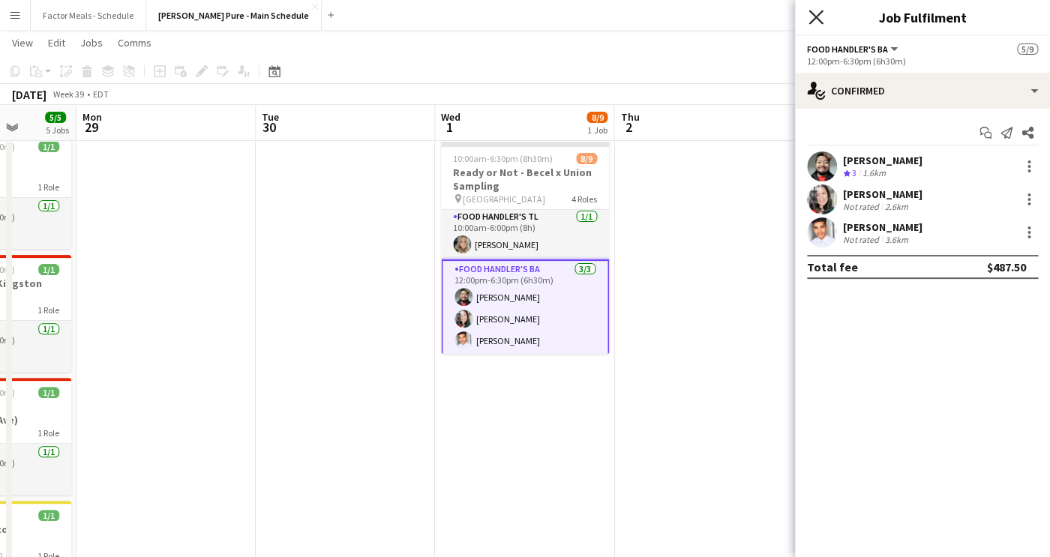
click at [814, 15] on icon at bounding box center [815, 17] width 14 height 14
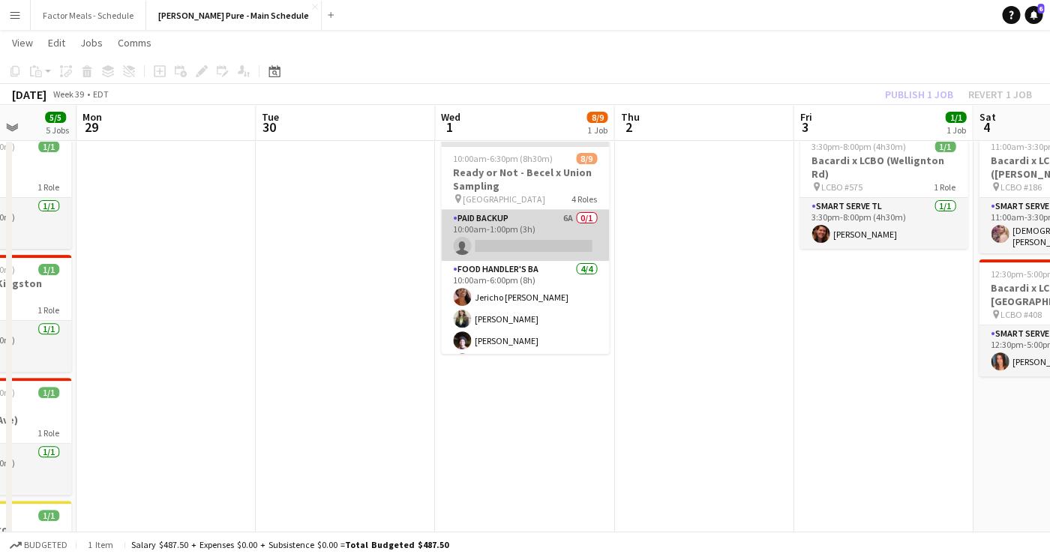
click at [511, 220] on app-card-role "Paid Backup 6A 0/1 10:00am-1:00pm (3h) single-neutral-actions" at bounding box center [525, 235] width 168 height 51
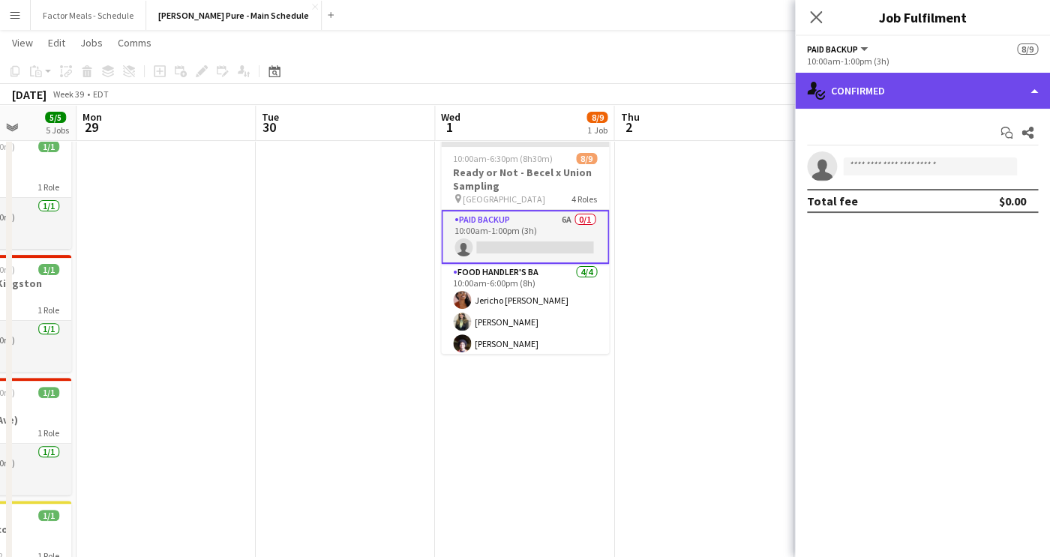
click at [855, 95] on div "single-neutral-actions-check-2 Confirmed" at bounding box center [922, 91] width 255 height 36
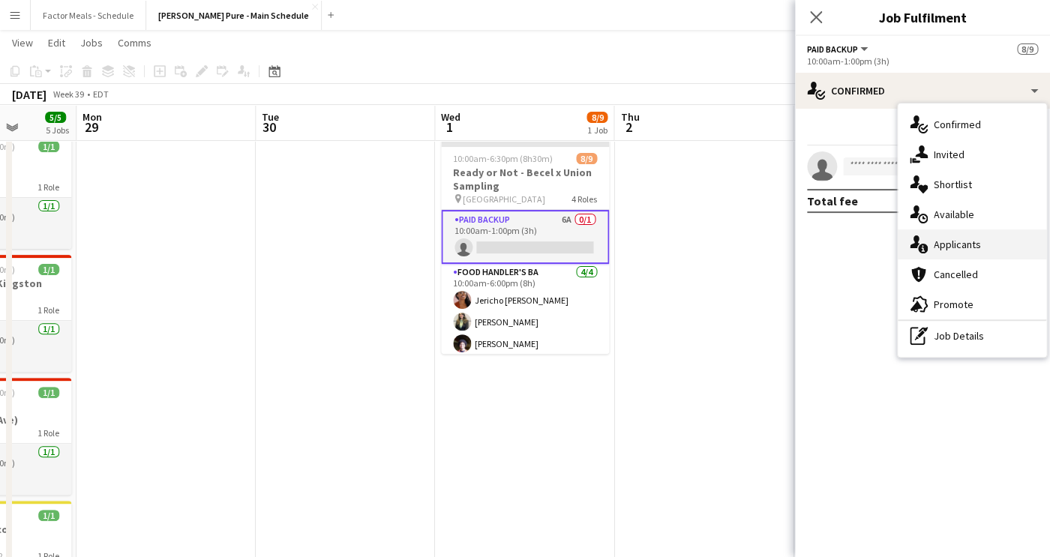
click at [959, 245] on span "Applicants" at bounding box center [956, 244] width 47 height 13
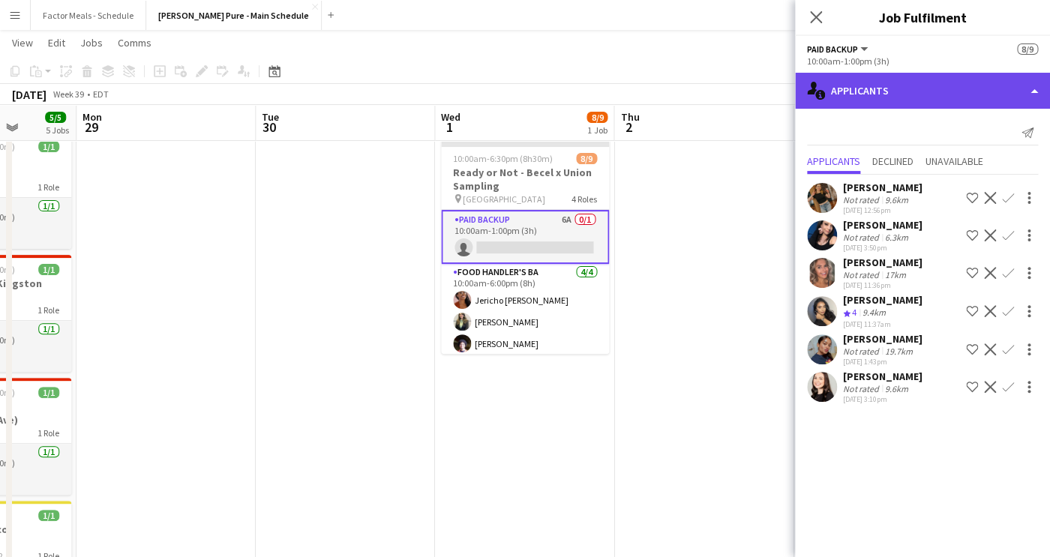
click at [847, 94] on div "single-neutral-actions-information Applicants" at bounding box center [922, 91] width 255 height 36
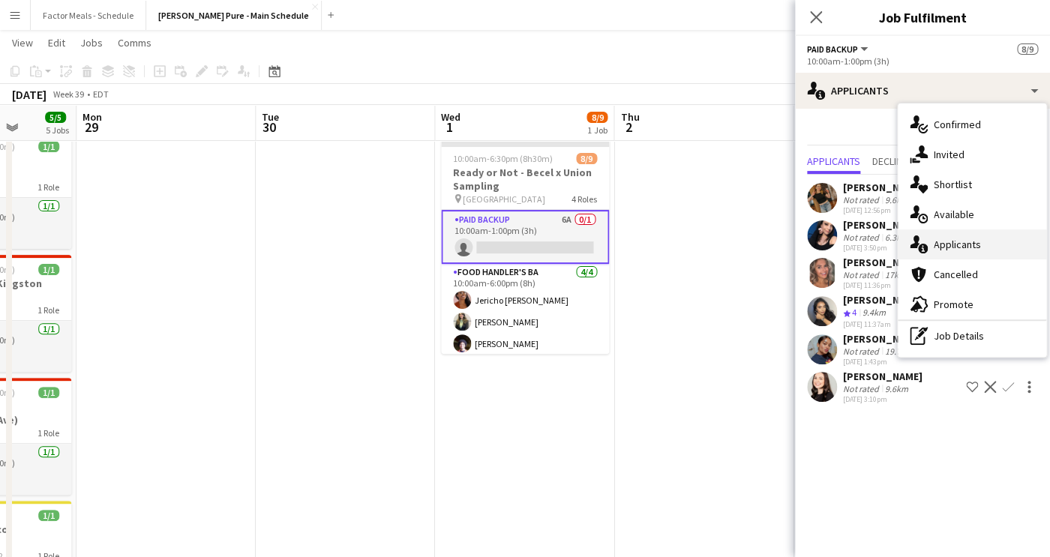
click at [960, 250] on span "Applicants" at bounding box center [956, 244] width 47 height 13
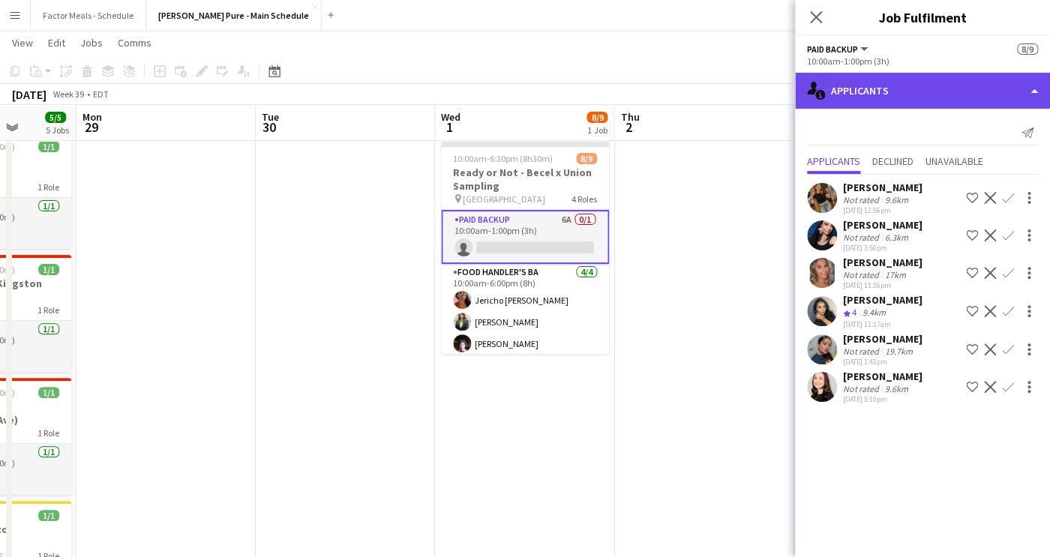
click at [848, 89] on div "single-neutral-actions-information Applicants" at bounding box center [922, 91] width 255 height 36
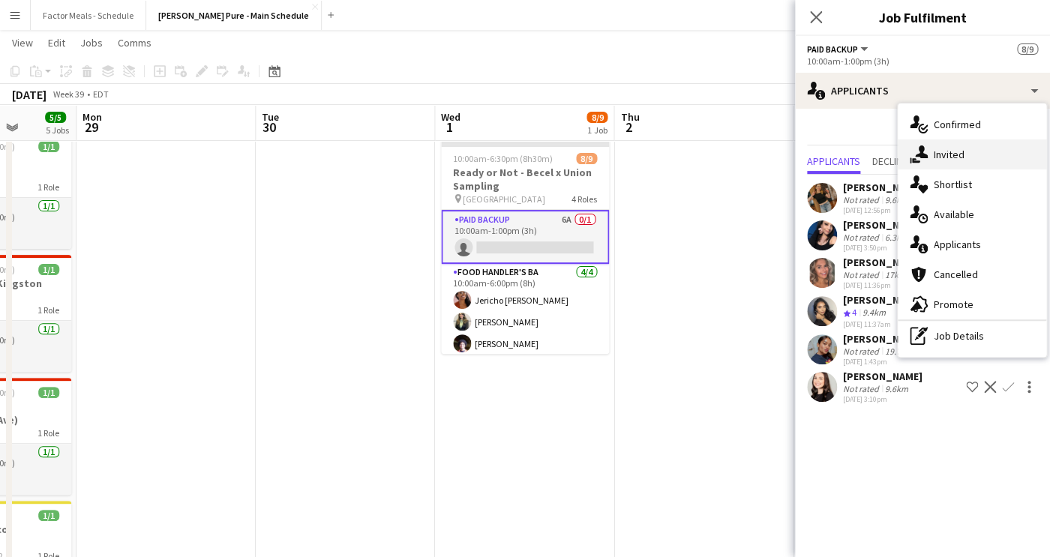
click at [939, 151] on span "Invited" at bounding box center [948, 154] width 31 height 13
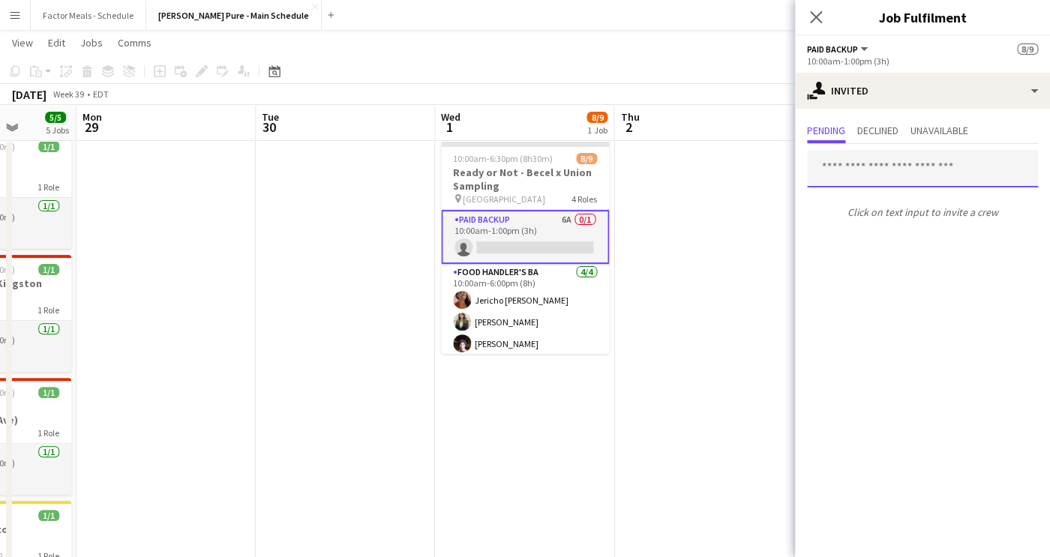
click at [850, 169] on input "text" at bounding box center [922, 168] width 231 height 37
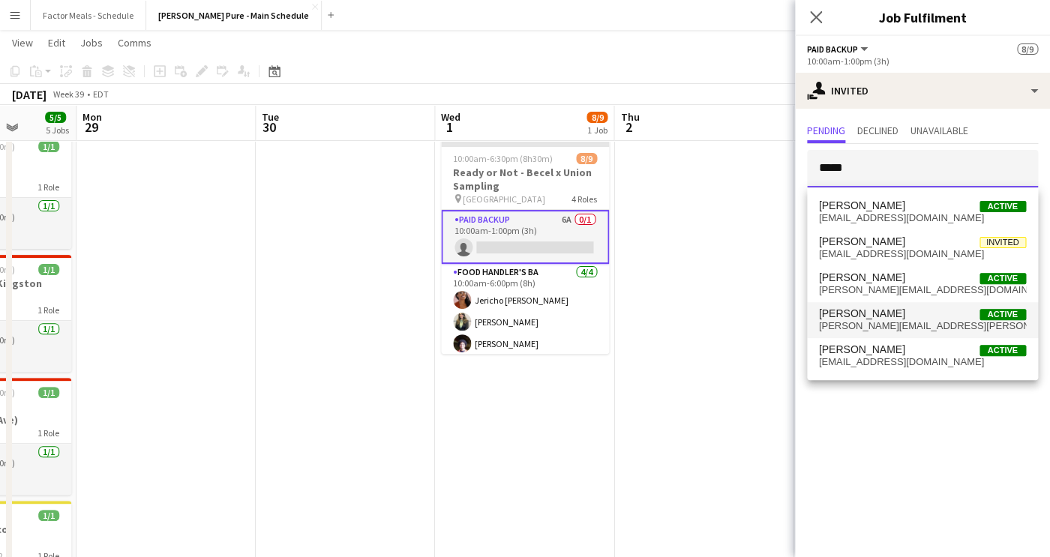
type input "****"
click at [857, 320] on span "[PERSON_NAME]" at bounding box center [862, 313] width 86 height 13
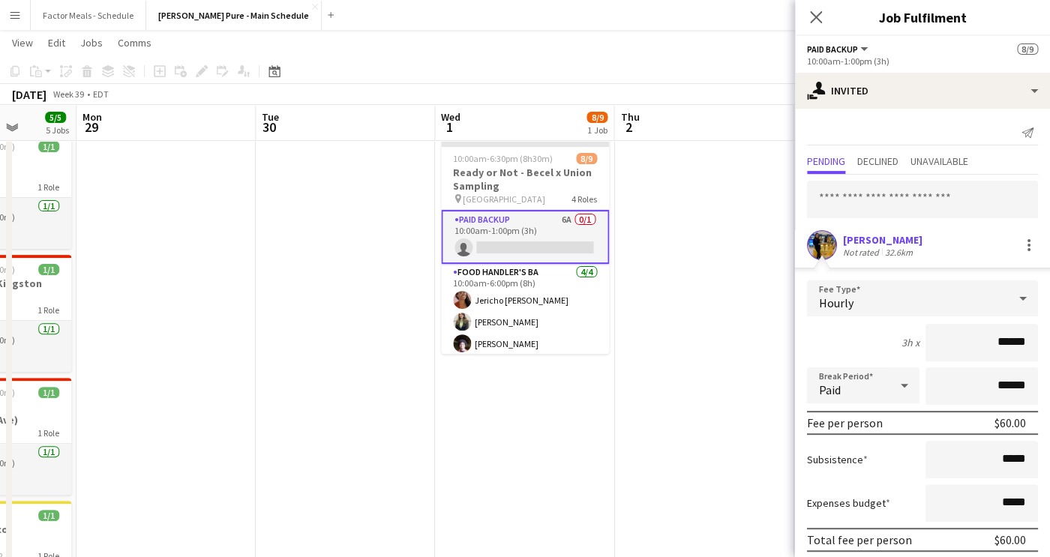
scroll to position [61, 0]
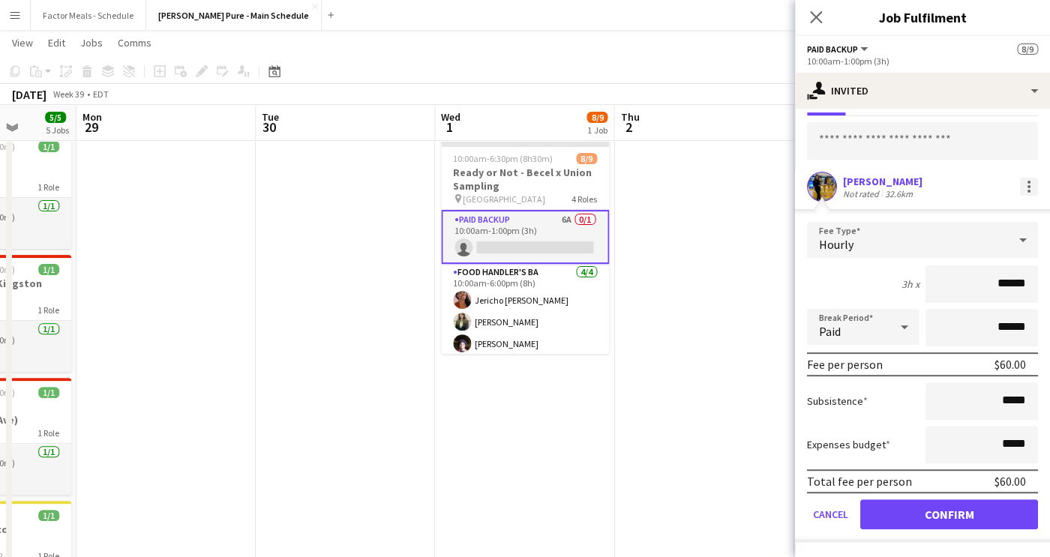
click at [1032, 188] on div at bounding box center [1029, 187] width 18 height 18
click at [961, 322] on span "Cancel invitation" at bounding box center [980, 319] width 88 height 13
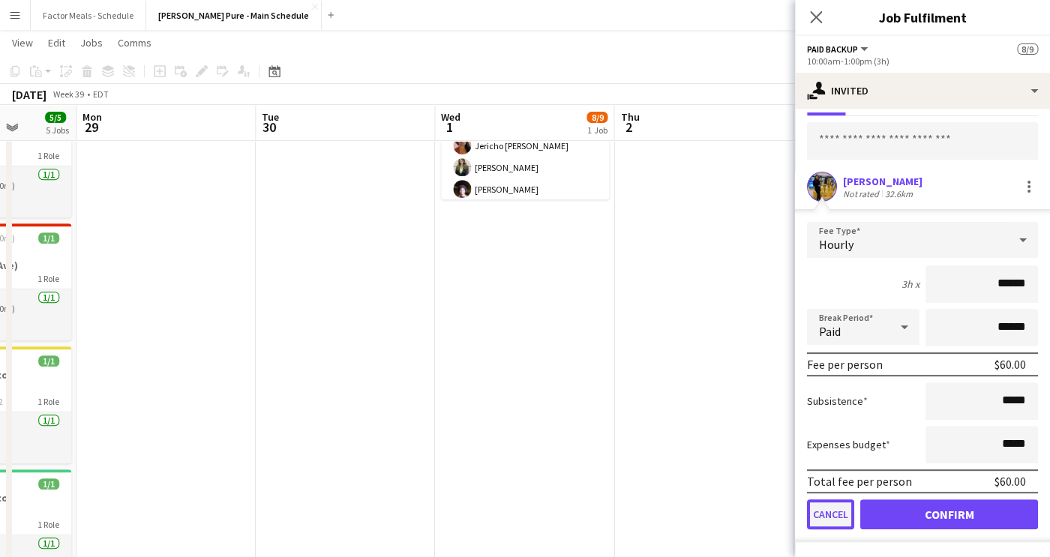
click at [825, 517] on button "Cancel" at bounding box center [830, 514] width 47 height 30
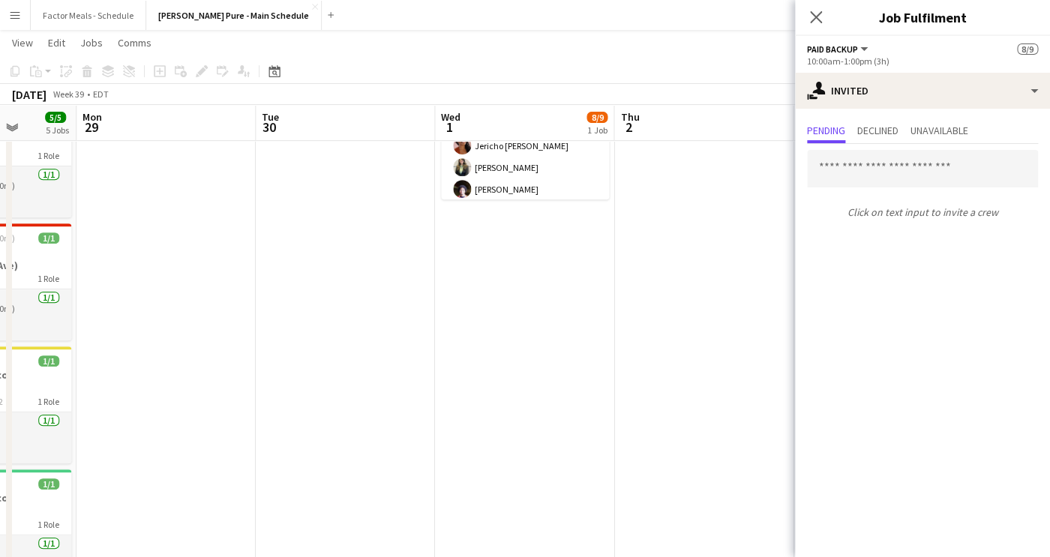
scroll to position [0, 0]
click at [840, 173] on input "text" at bounding box center [922, 168] width 231 height 37
type input "*"
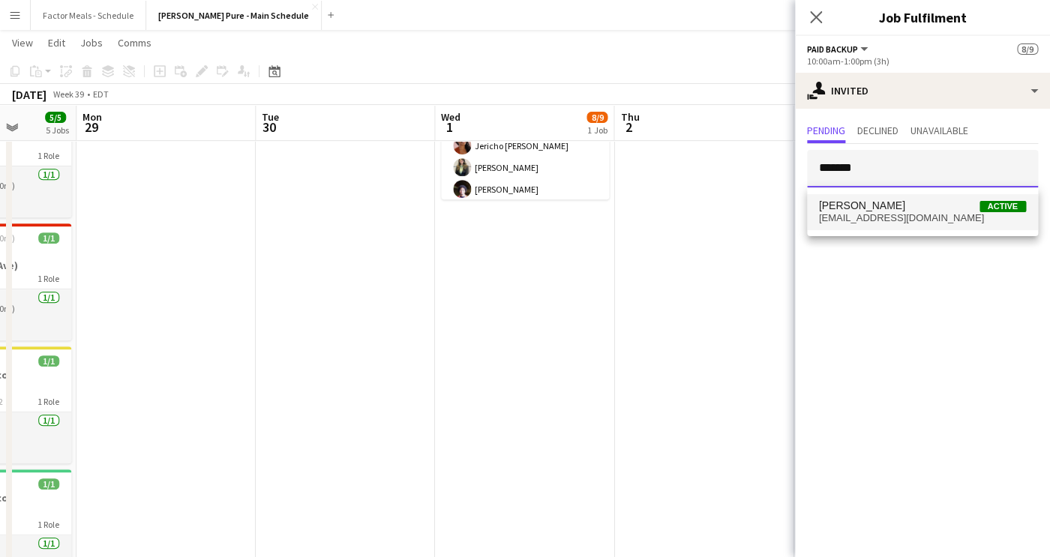
type input "*******"
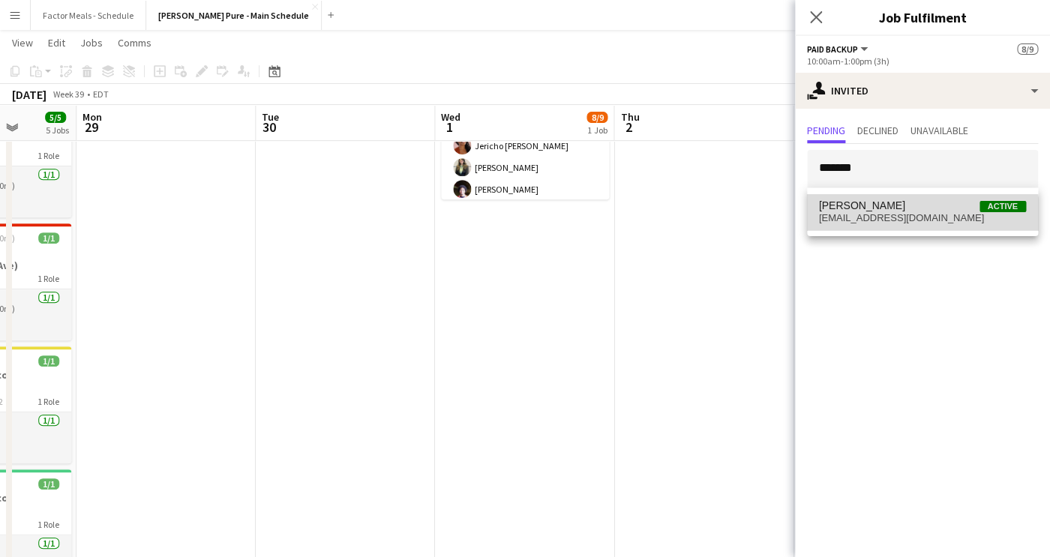
click at [891, 229] on mat-option "[PERSON_NAME] Active [EMAIL_ADDRESS][DOMAIN_NAME]" at bounding box center [922, 212] width 231 height 36
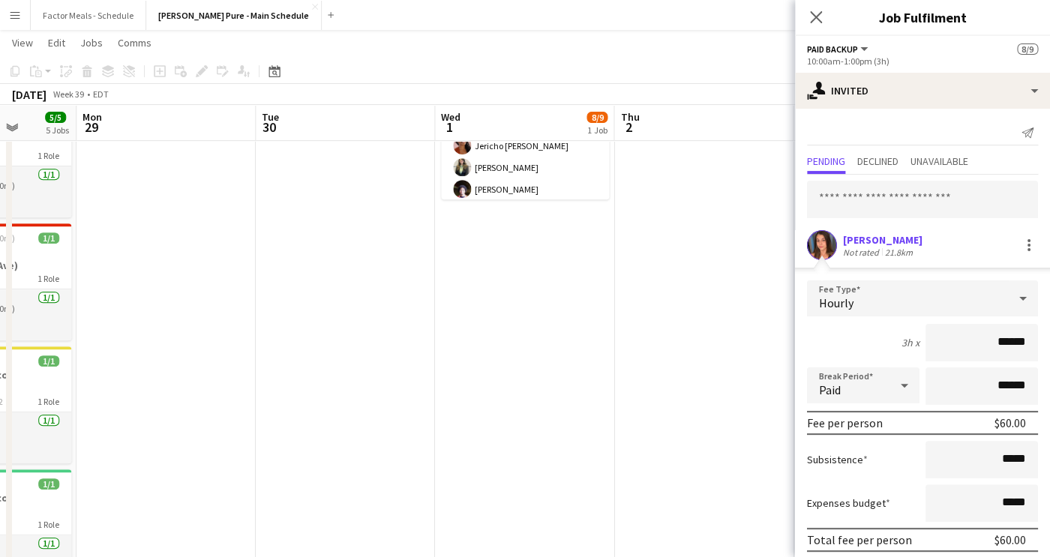
scroll to position [61, 0]
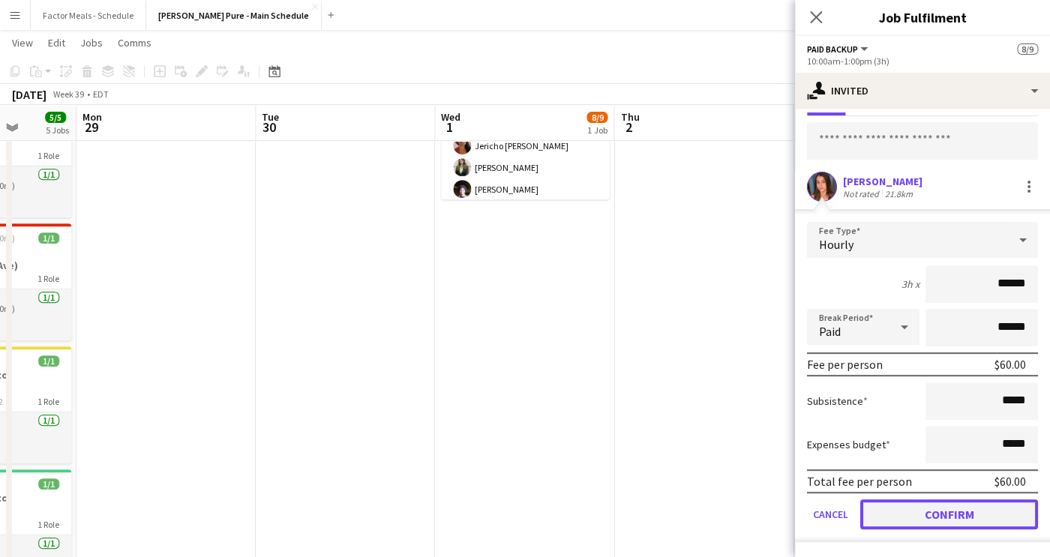
click at [908, 511] on button "Confirm" at bounding box center [949, 514] width 178 height 30
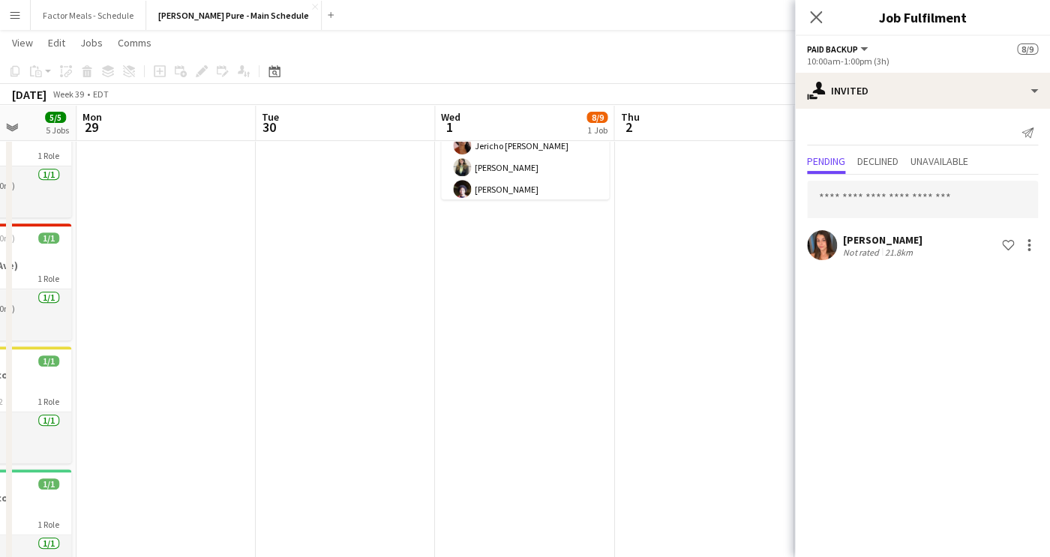
click at [815, 15] on icon "Close pop-in" at bounding box center [816, 17] width 12 height 12
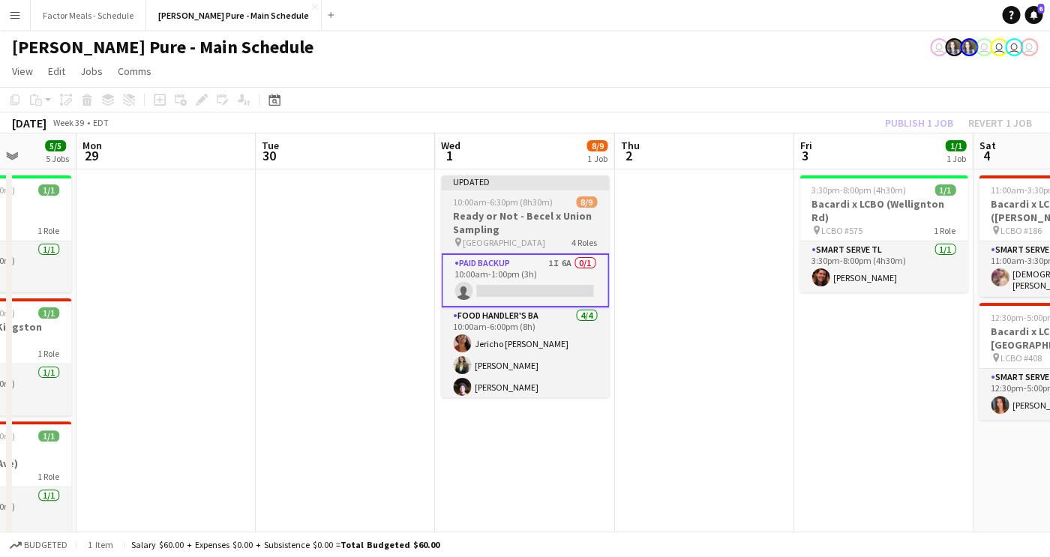
click at [518, 184] on div "Updated" at bounding box center [525, 181] width 168 height 12
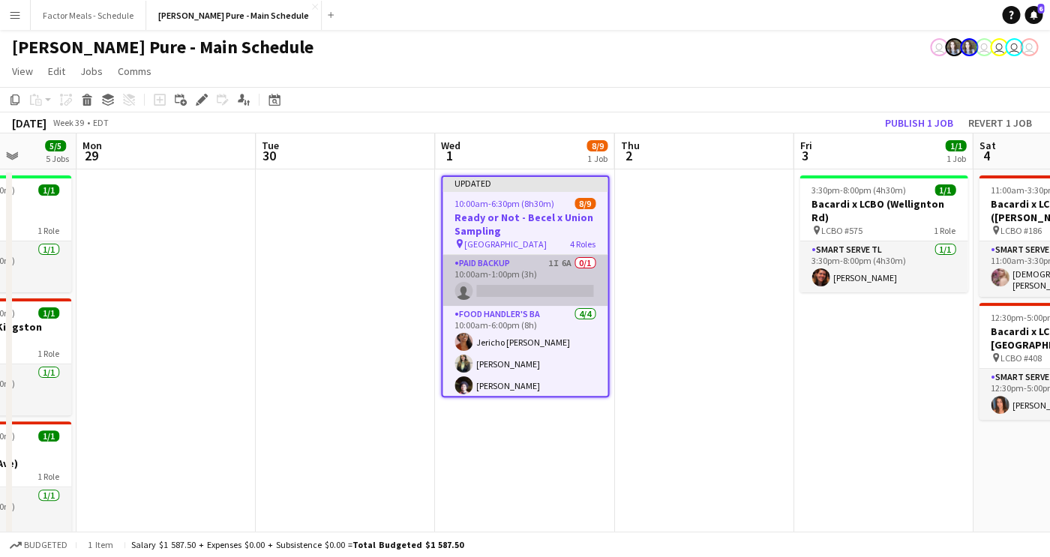
click at [494, 270] on app-card-role "Paid Backup 1I 6A 0/1 10:00am-1:00pm (3h) single-neutral-actions" at bounding box center [524, 280] width 165 height 51
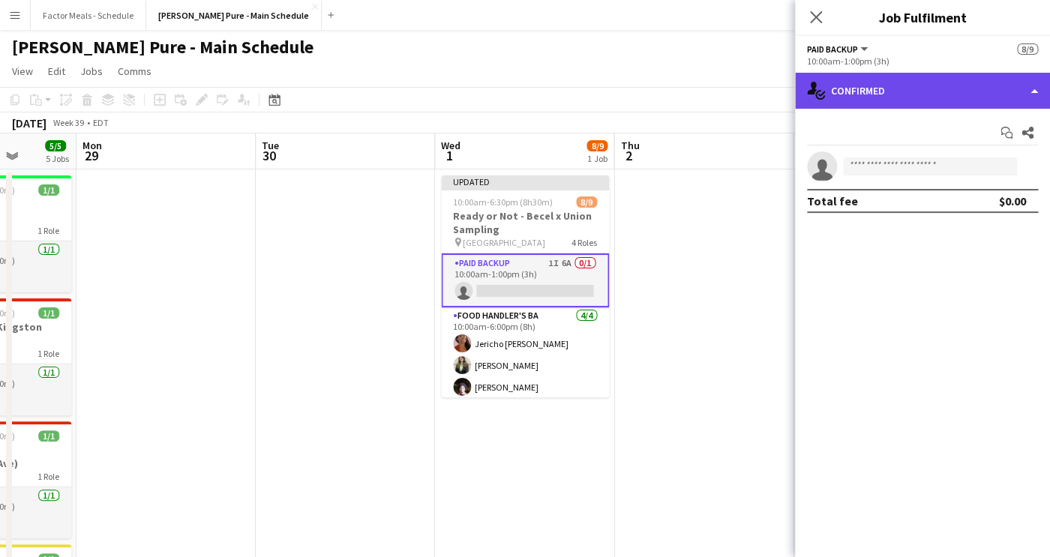
click at [902, 92] on div "single-neutral-actions-check-2 Confirmed" at bounding box center [922, 91] width 255 height 36
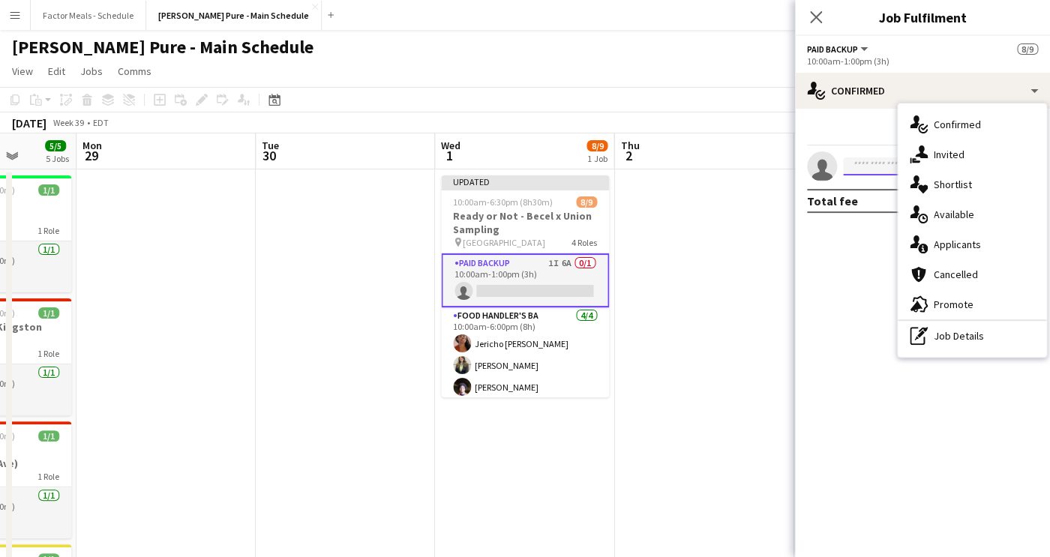
click at [891, 175] on input at bounding box center [930, 166] width 174 height 18
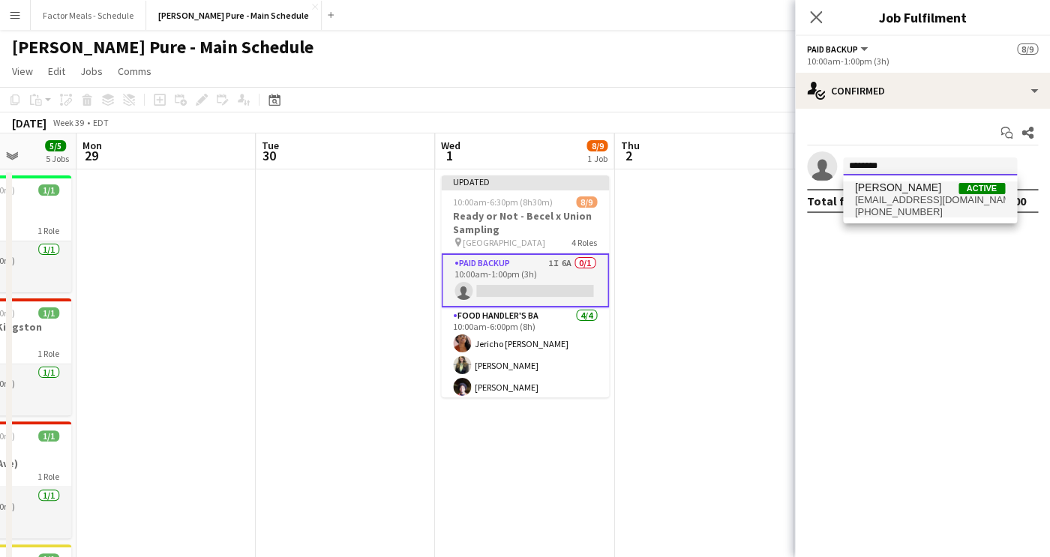
type input "********"
click at [884, 206] on span "[PHONE_NUMBER]" at bounding box center [930, 212] width 150 height 12
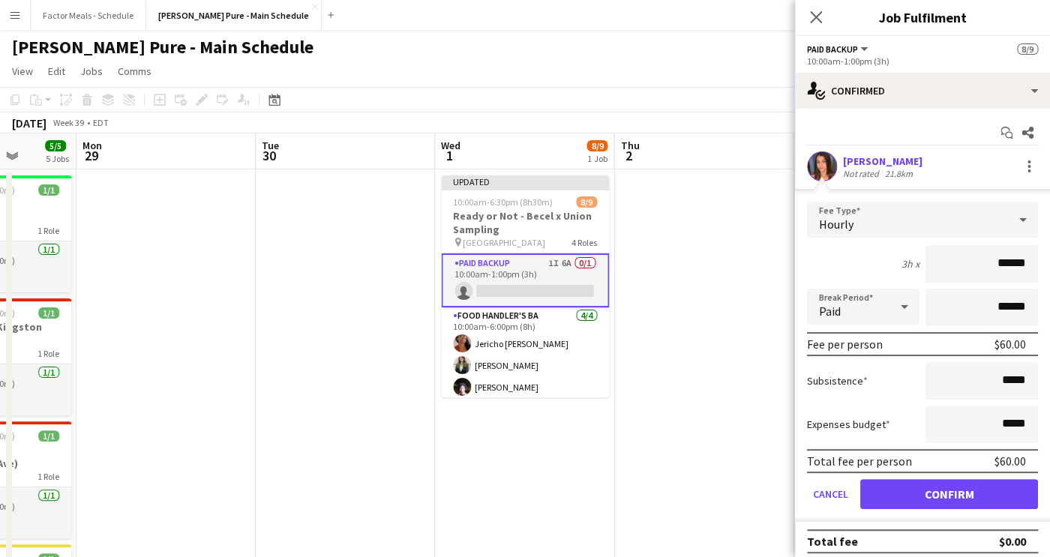
scroll to position [10, 0]
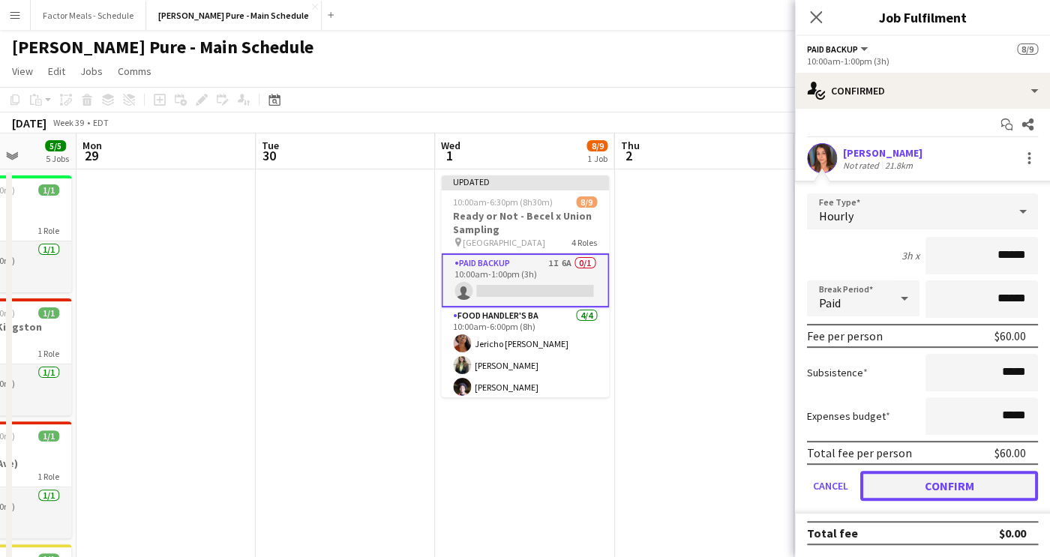
click at [915, 491] on button "Confirm" at bounding box center [949, 486] width 178 height 30
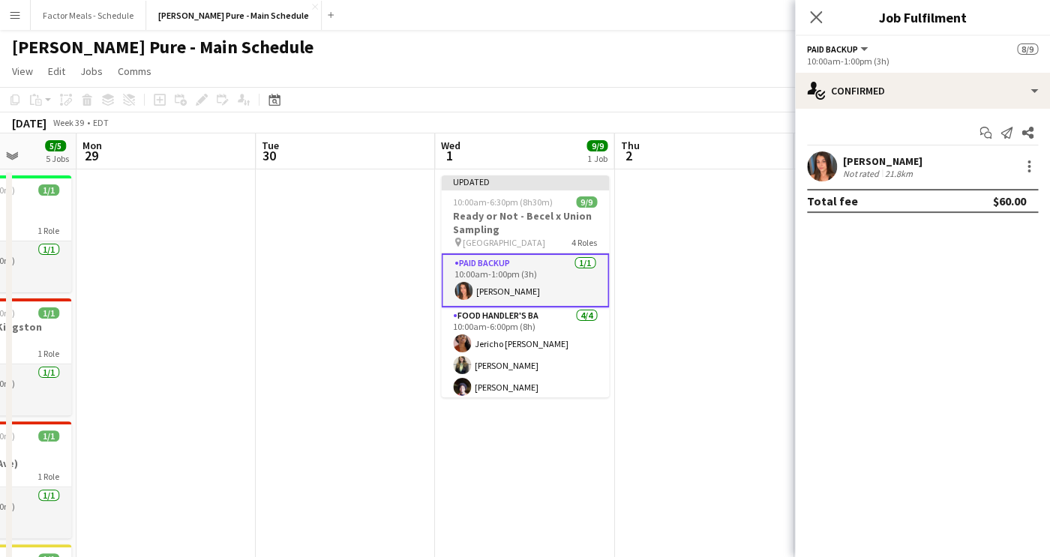
scroll to position [0, 0]
click at [819, 11] on icon "Close pop-in" at bounding box center [816, 17] width 12 height 12
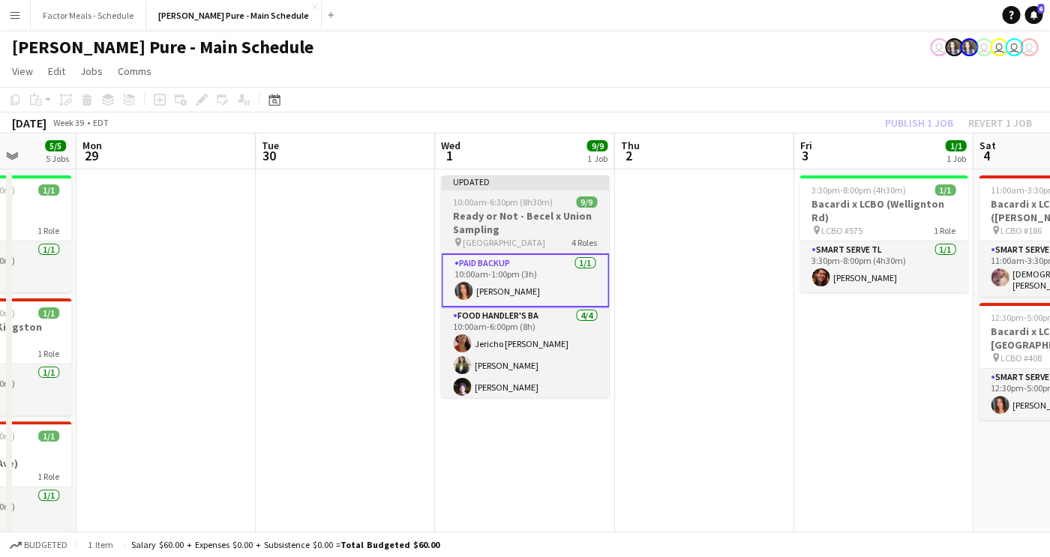
click at [498, 188] on div at bounding box center [525, 188] width 168 height 3
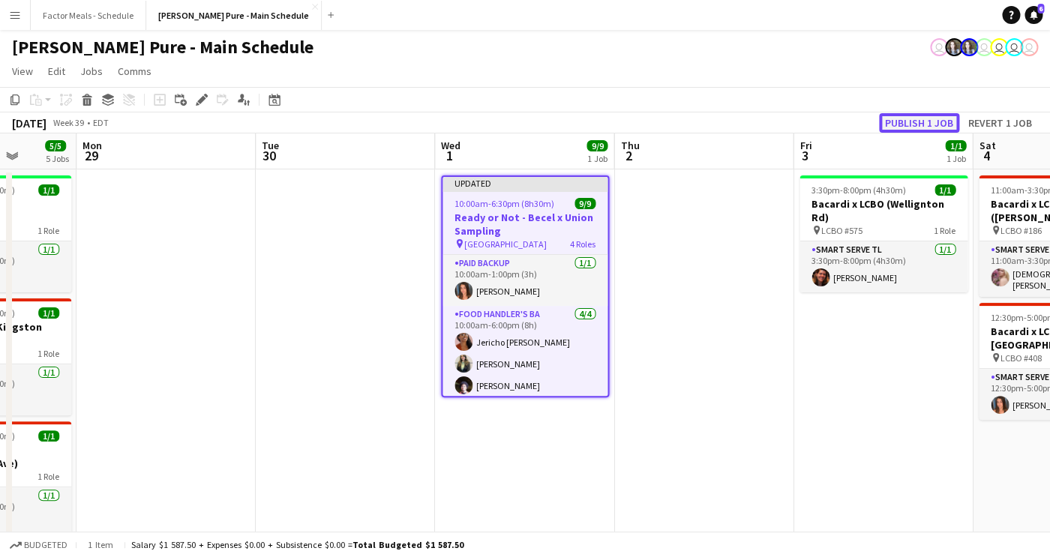
click at [903, 126] on button "Publish 1 job" at bounding box center [919, 122] width 80 height 19
